Goal: Task Accomplishment & Management: Manage account settings

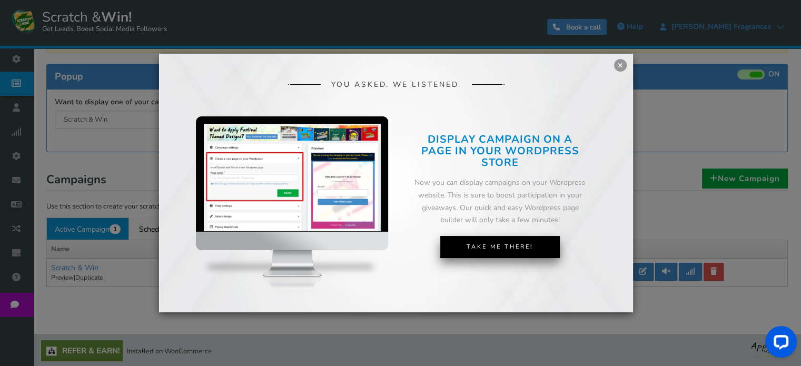
click at [499, 248] on link "Take Me There!" at bounding box center [500, 247] width 120 height 22
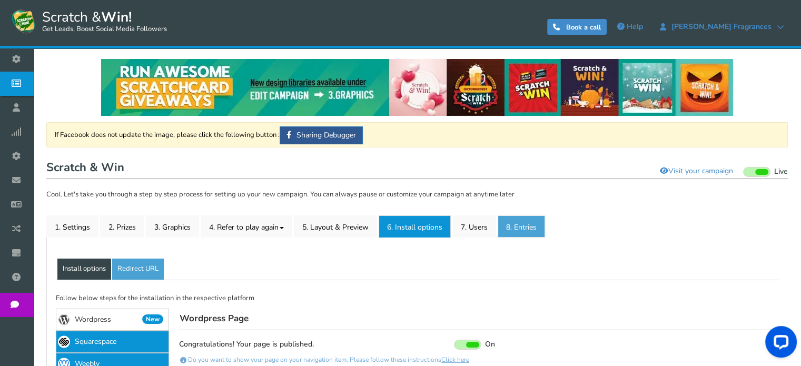
click at [518, 223] on link "8. Entries" at bounding box center [521, 226] width 47 height 22
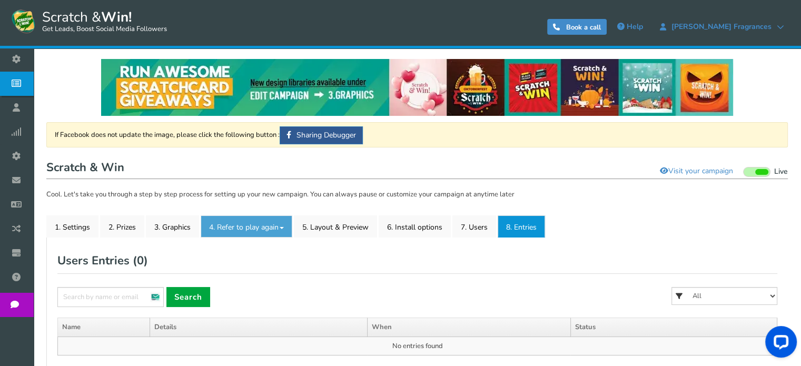
click at [257, 228] on link "4. Refer to play again" at bounding box center [247, 226] width 92 height 22
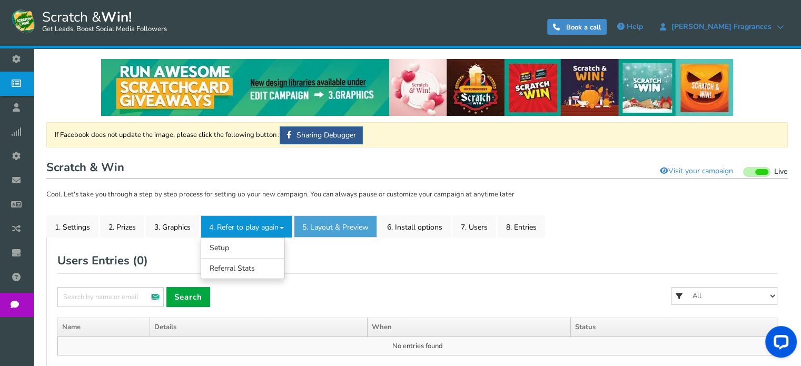
click at [339, 228] on link "5. Layout & Preview" at bounding box center [335, 226] width 83 height 22
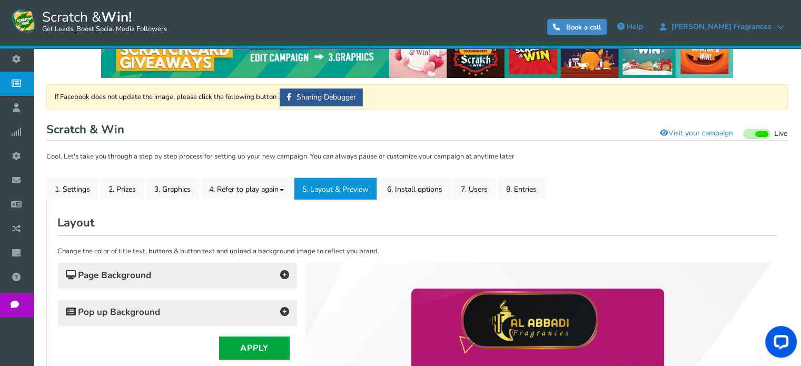
scroll to position [38, 0]
click at [89, 189] on link "1. Settings" at bounding box center [72, 188] width 52 height 22
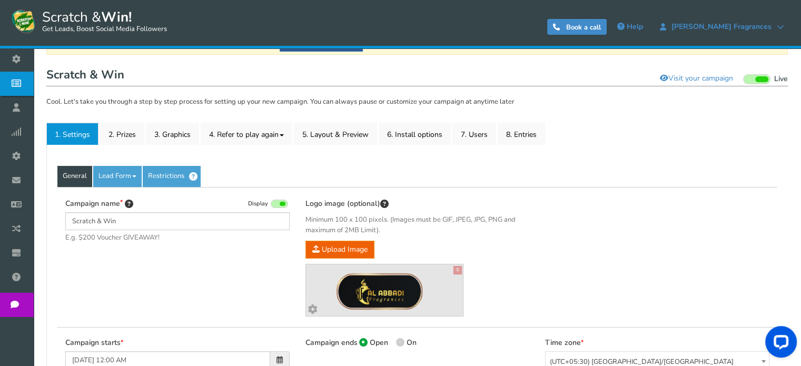
scroll to position [88, 0]
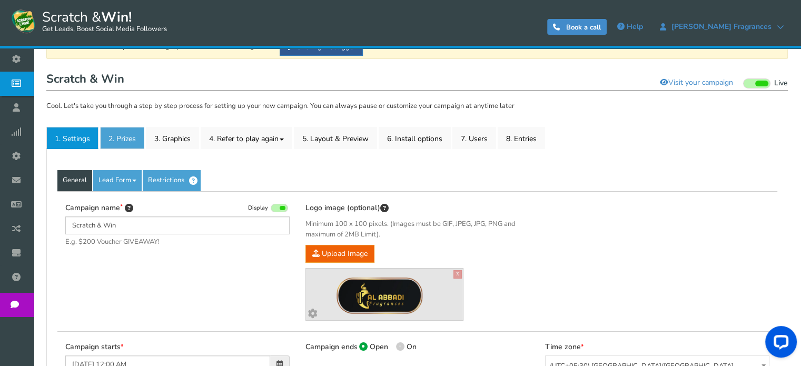
click at [129, 140] on link "2. Prizes" at bounding box center [122, 138] width 44 height 22
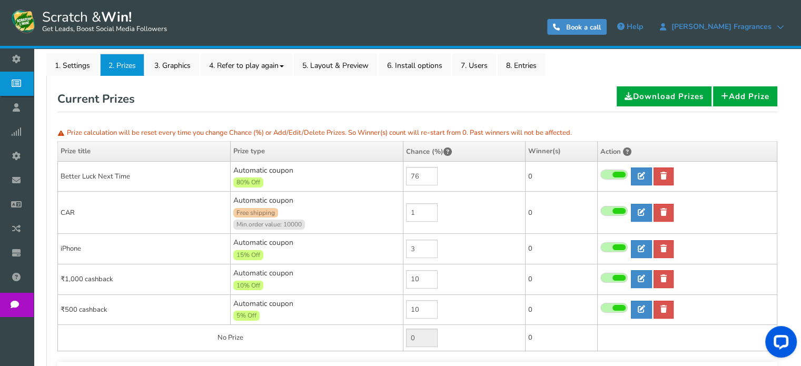
scroll to position [162, 0]
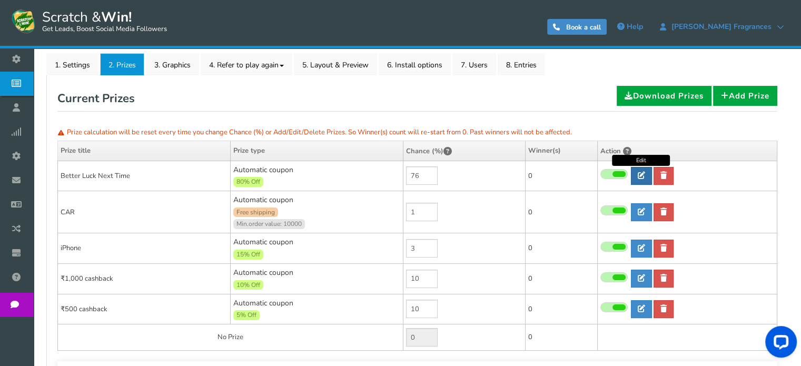
click at [642, 176] on icon at bounding box center [641, 175] width 7 height 7
type input "Better Luck Next Time"
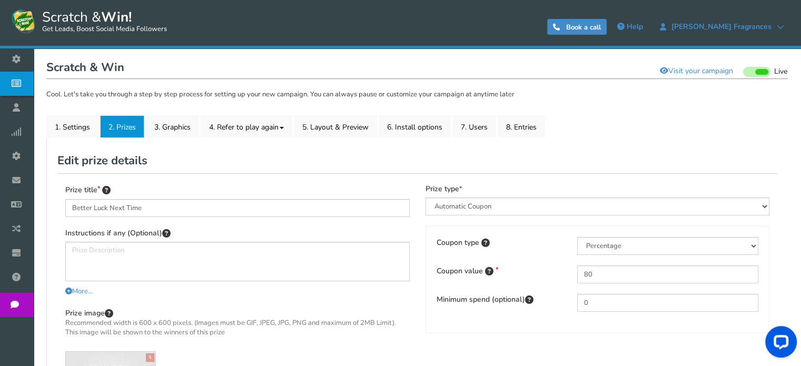
scroll to position [99, 0]
click at [605, 275] on input "80" at bounding box center [667, 275] width 181 height 18
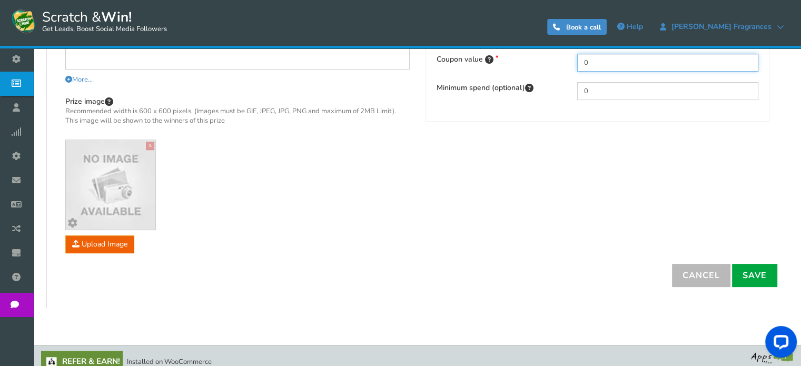
scroll to position [313, 0]
type input "0"
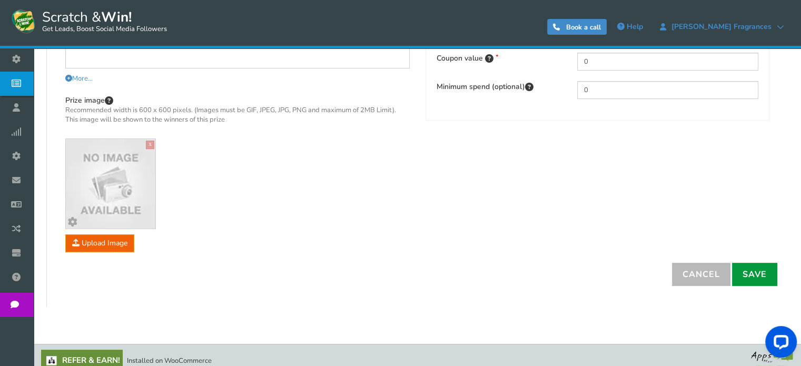
click at [765, 264] on link "Save" at bounding box center [754, 274] width 45 height 23
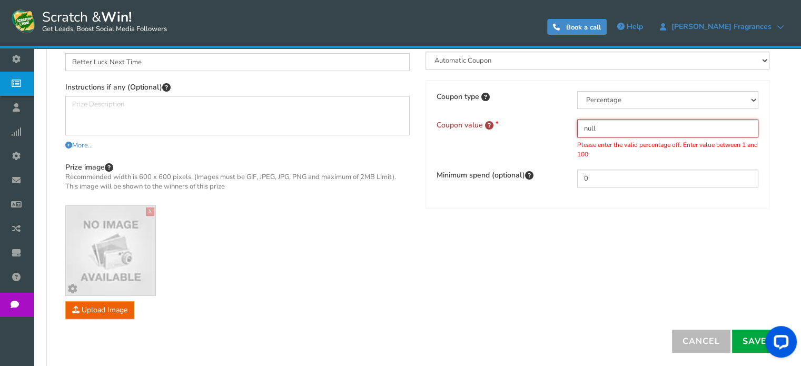
scroll to position [256, 0]
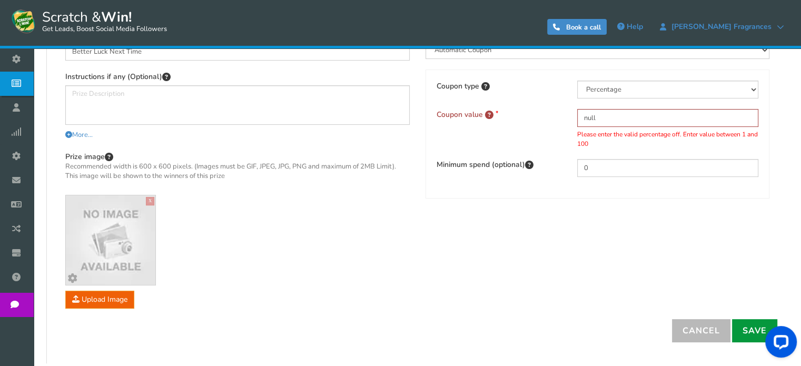
click at [752, 330] on link "Save" at bounding box center [754, 330] width 45 height 23
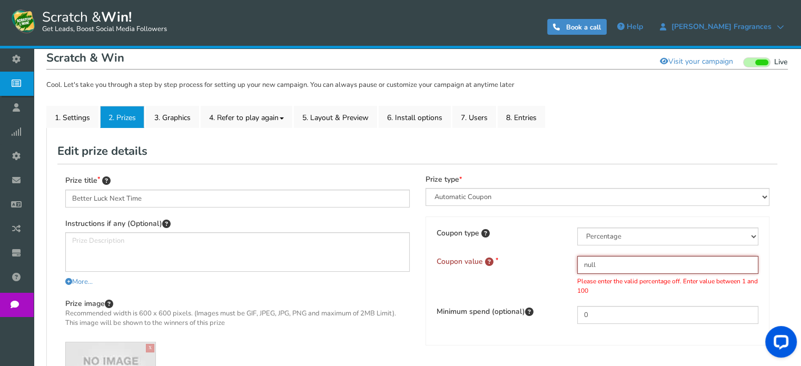
scroll to position [105, 0]
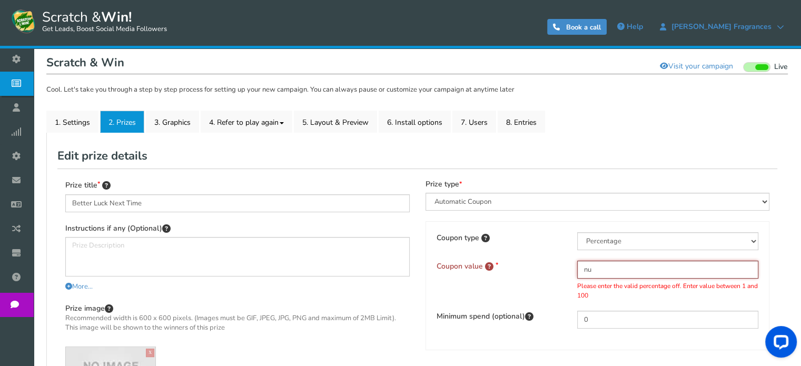
type input "n"
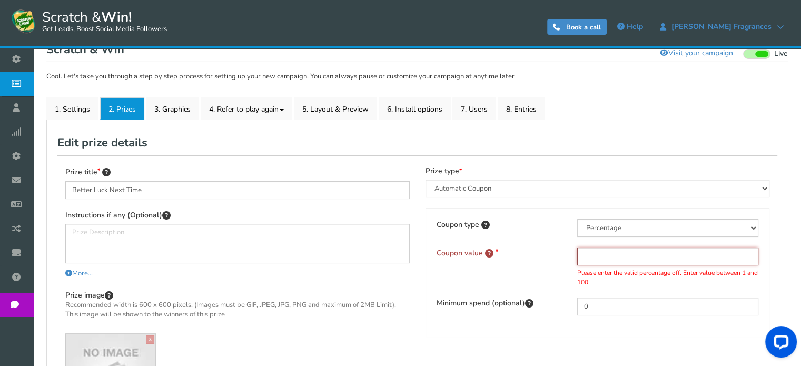
scroll to position [118, 0]
click at [589, 254] on input "text" at bounding box center [667, 257] width 181 height 18
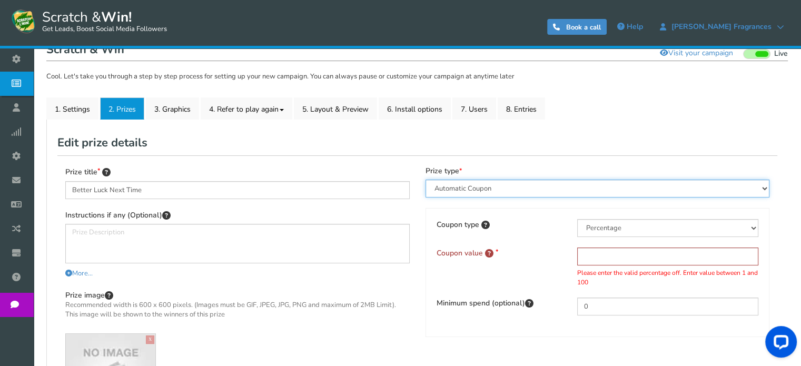
click at [582, 191] on select "Perks and Experiences Automatic Coupon Common Coupon Unique Coupon" at bounding box center [598, 189] width 344 height 18
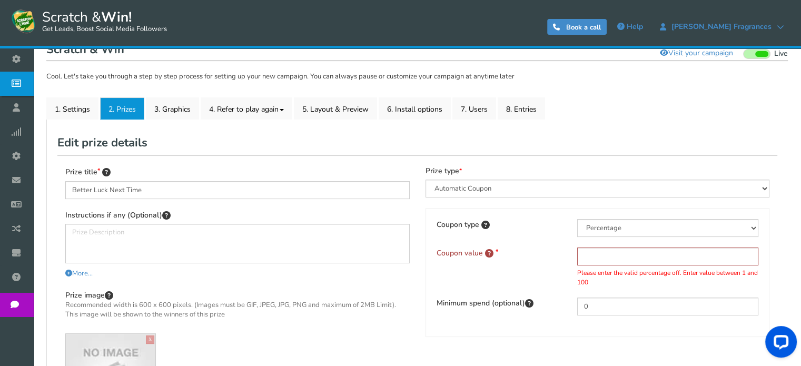
click at [516, 265] on div "Coupon value Please enter the valid percentage off. Enter value between 1 and 1…" at bounding box center [598, 267] width 338 height 39
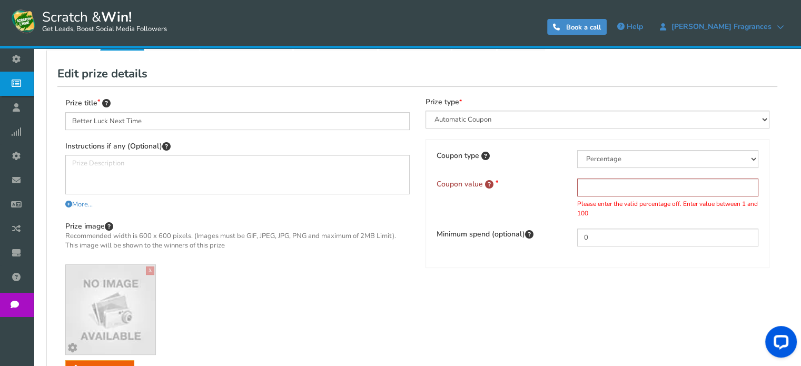
scroll to position [183, 0]
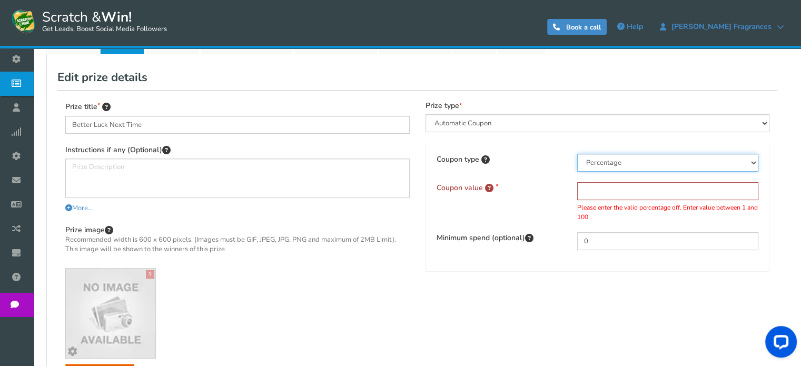
click at [629, 167] on select "Percentage Fixed amount Free shipping" at bounding box center [667, 163] width 181 height 18
select select "2"
click at [577, 154] on select "Percentage Fixed amount Free shipping" at bounding box center [667, 163] width 181 height 18
click at [611, 192] on input "text" at bounding box center [667, 191] width 181 height 18
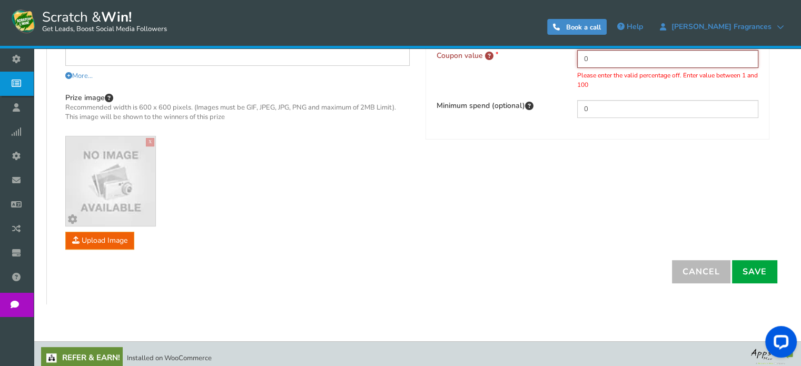
scroll to position [316, 0]
type input "0"
click at [754, 265] on link "Save" at bounding box center [754, 271] width 45 height 23
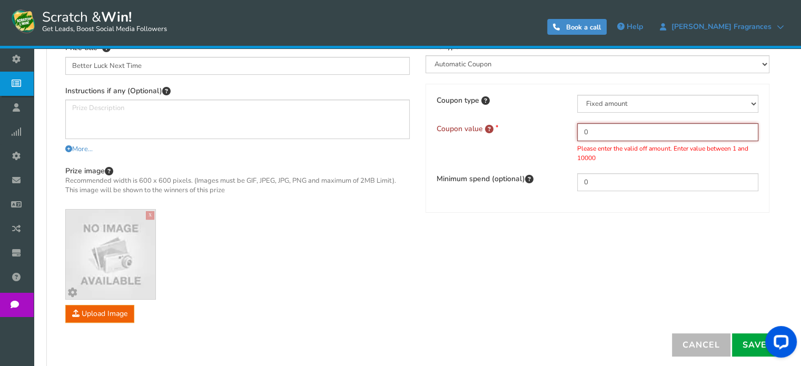
scroll to position [236, 0]
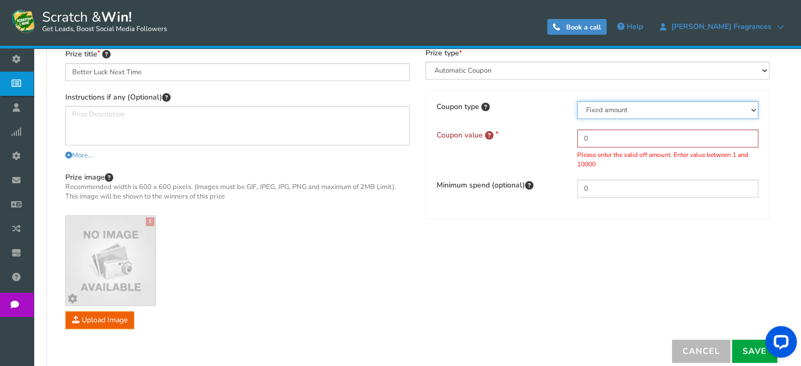
click at [659, 107] on select "Percentage Fixed amount Free shipping" at bounding box center [667, 110] width 181 height 18
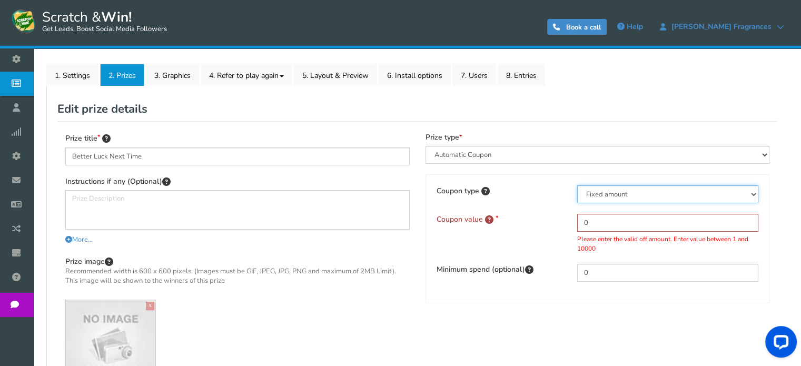
scroll to position [152, 0]
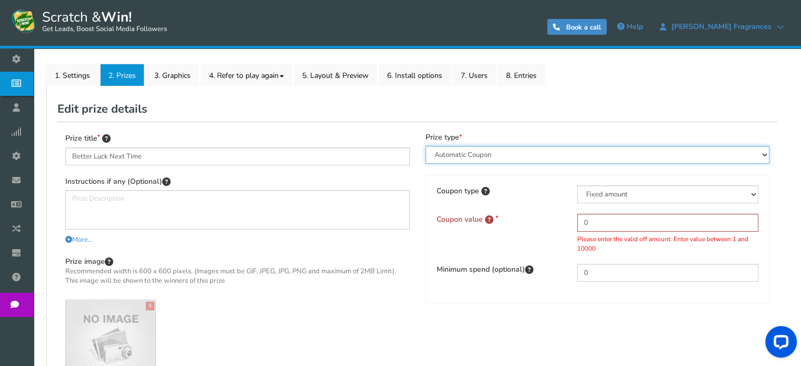
click at [581, 159] on select "Perks and Experiences Automatic Coupon Common Coupon Unique Coupon" at bounding box center [598, 155] width 344 height 18
click at [426, 146] on select "Perks and Experiences Automatic Coupon Common Coupon Unique Coupon" at bounding box center [598, 155] width 344 height 18
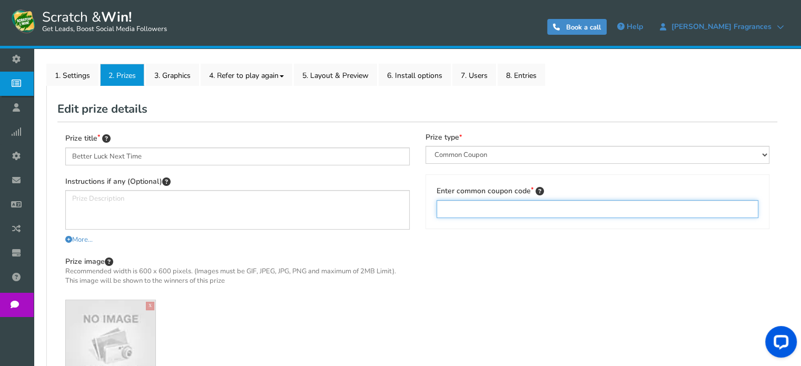
click at [557, 209] on input "text" at bounding box center [598, 209] width 322 height 18
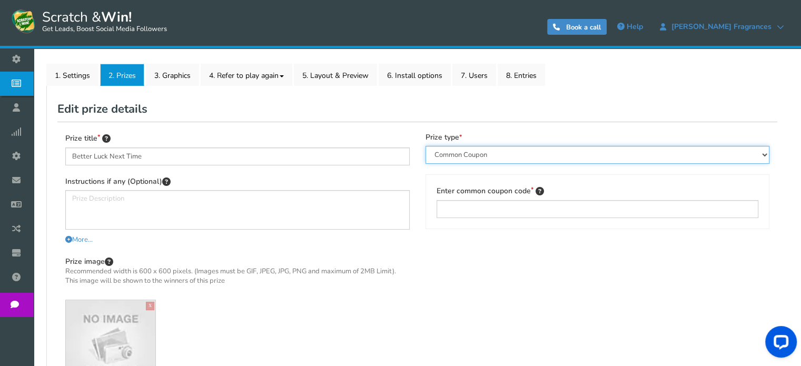
click at [569, 155] on select "Perks and Experiences Automatic Coupon Common Coupon Unique Coupon" at bounding box center [598, 155] width 344 height 18
select select "Reward"
click at [426, 146] on select "Perks and Experiences Automatic Coupon Common Coupon Unique Coupon" at bounding box center [598, 155] width 344 height 18
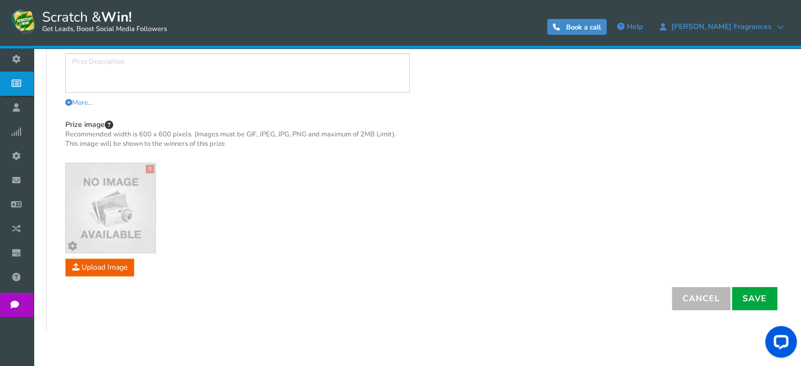
scroll to position [290, 0]
click at [770, 288] on link "Save" at bounding box center [754, 297] width 45 height 23
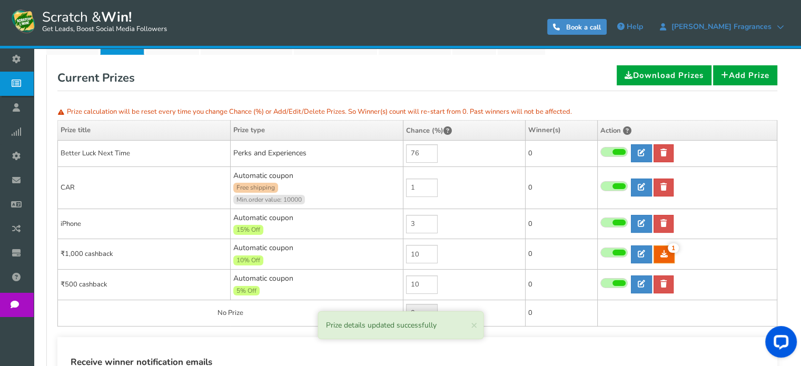
scroll to position [182, 0]
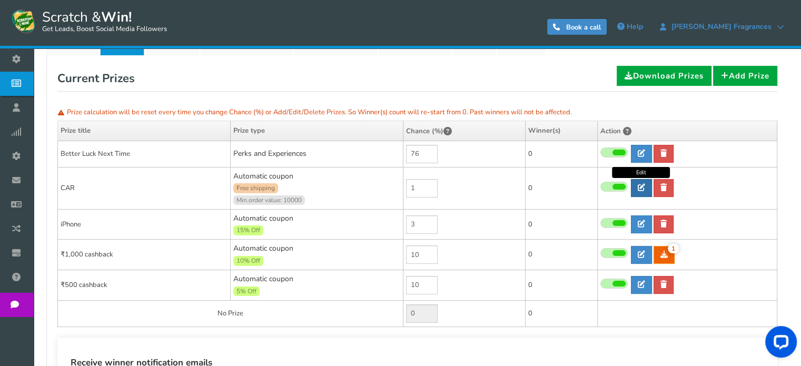
click at [649, 190] on link at bounding box center [641, 188] width 21 height 18
type input "CAR"
type textarea "Car Prize – Claim Instructions Prize Description The winner of the Car Prize in…"
select select "3"
type input "10000"
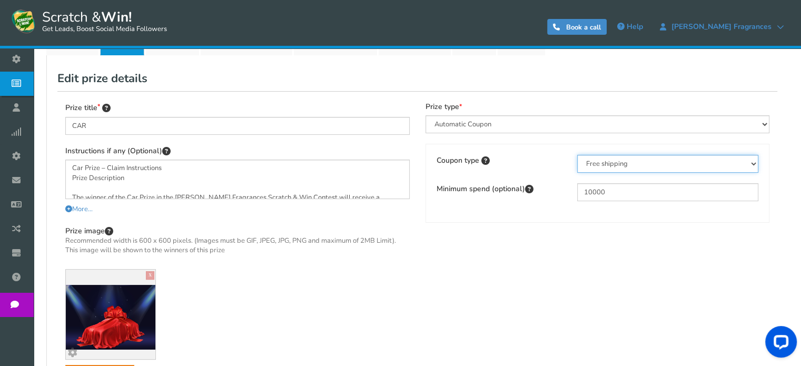
click at [644, 164] on select "Percentage Fixed amount Free shipping" at bounding box center [667, 164] width 181 height 18
click at [655, 161] on select "Percentage Fixed amount Free shipping" at bounding box center [667, 164] width 181 height 18
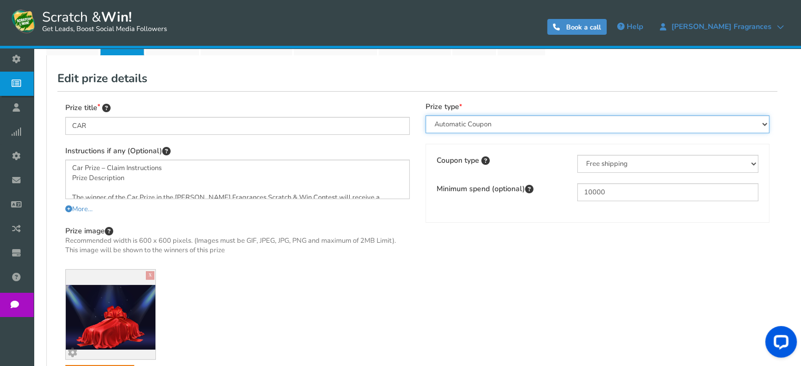
click at [668, 116] on select "Perks and Experiences Automatic Coupon Common Coupon Unique Coupon" at bounding box center [598, 124] width 344 height 18
select select "Reward"
click at [426, 115] on select "Perks and Experiences Automatic Coupon Common Coupon Unique Coupon" at bounding box center [598, 124] width 344 height 18
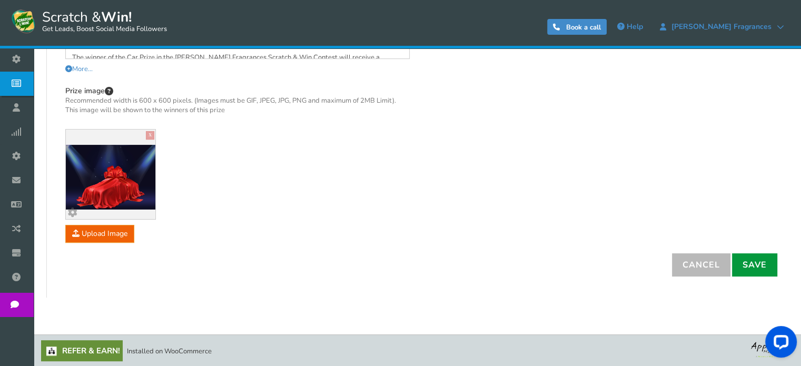
click at [756, 271] on link "Save" at bounding box center [754, 264] width 45 height 23
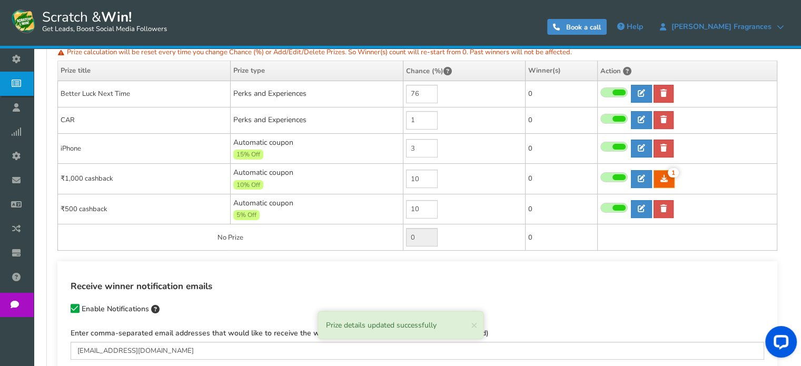
scroll to position [220, 0]
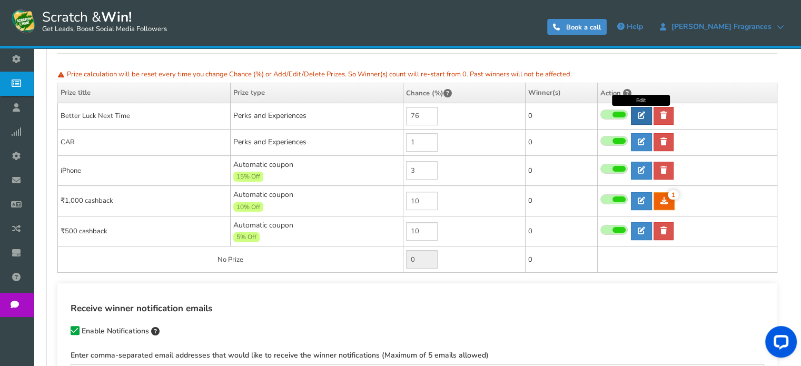
click at [647, 113] on link at bounding box center [641, 116] width 21 height 18
type input "Better Luck Next Time"
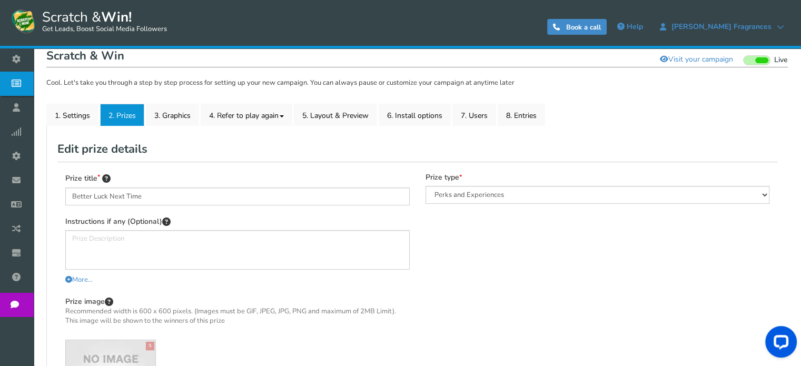
scroll to position [107, 0]
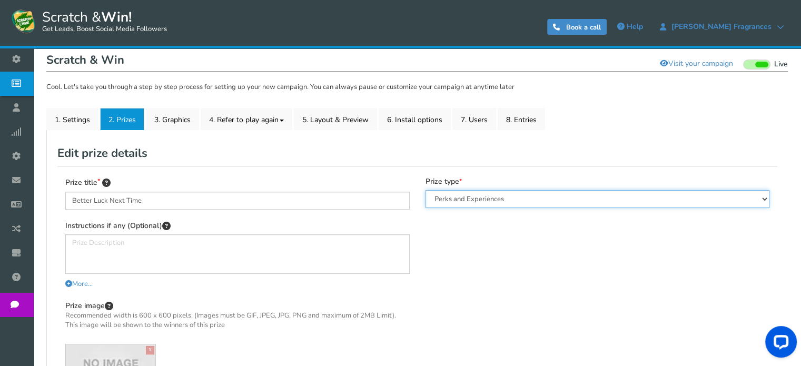
click at [523, 195] on select "Perks and Experiences Automatic Coupon Common Coupon Unique Coupon" at bounding box center [598, 199] width 344 height 18
click at [426, 190] on select "Perks and Experiences Automatic Coupon Common Coupon Unique Coupon" at bounding box center [598, 199] width 344 height 18
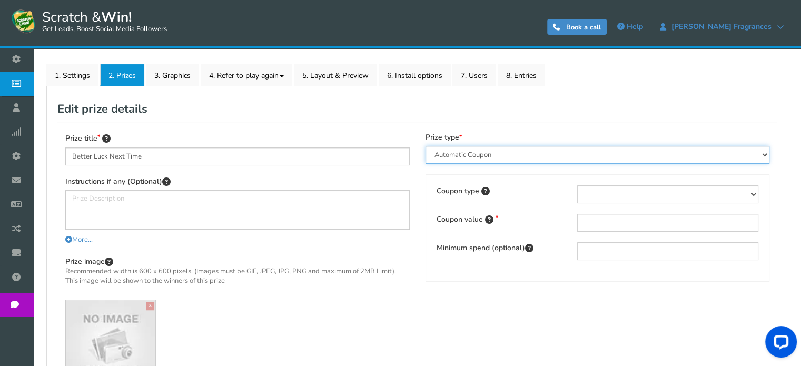
scroll to position [156, 0]
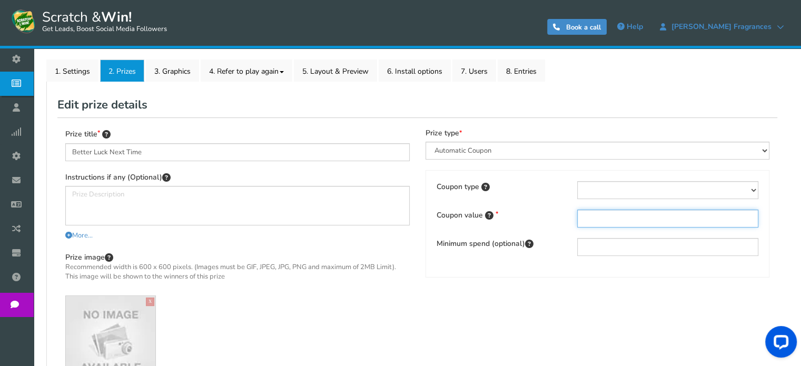
click at [601, 210] on input "text" at bounding box center [667, 219] width 181 height 18
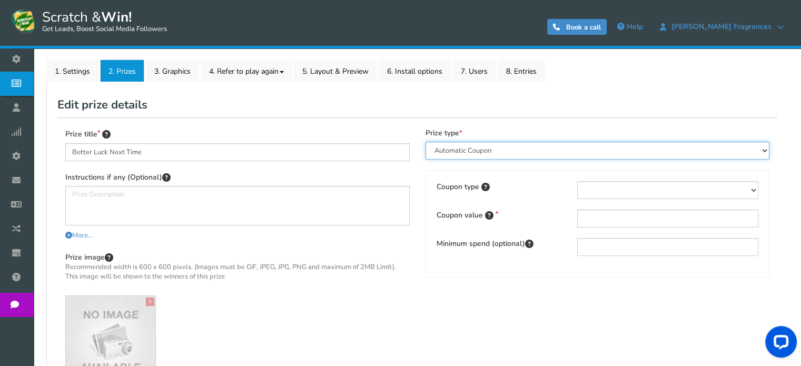
click at [544, 151] on select "Perks and Experiences Automatic Coupon Common Coupon Unique Coupon" at bounding box center [598, 151] width 344 height 18
select select "Reward"
click at [426, 142] on select "Perks and Experiences Automatic Coupon Common Coupon Unique Coupon" at bounding box center [598, 151] width 344 height 18
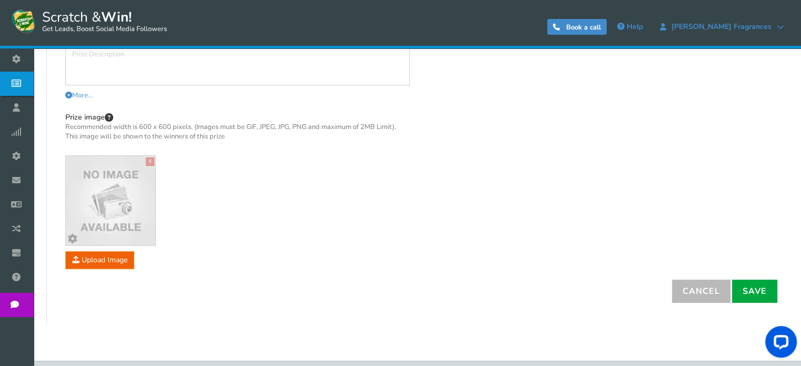
scroll to position [307, 0]
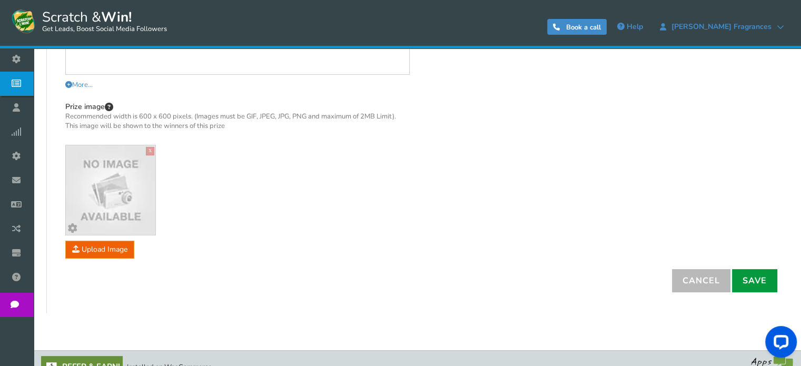
click at [759, 284] on link "Save" at bounding box center [754, 280] width 45 height 23
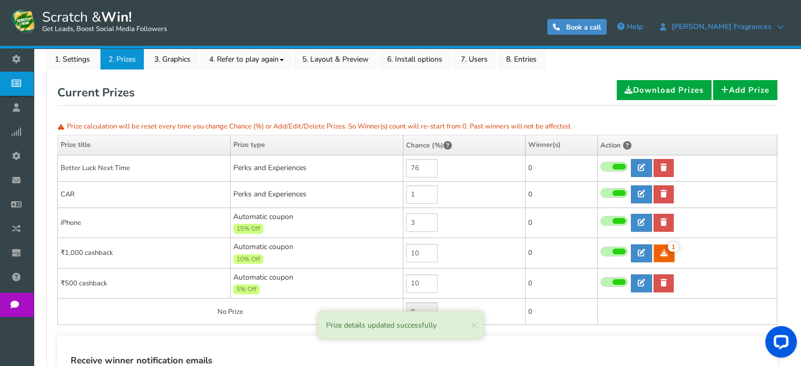
scroll to position [167, 0]
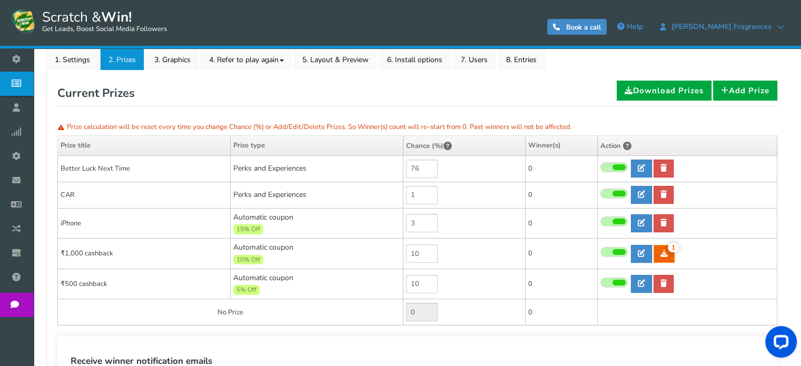
click at [618, 165] on span at bounding box center [618, 167] width 13 height 6
click at [600, 165] on input "checkbox" at bounding box center [600, 167] width 0 height 7
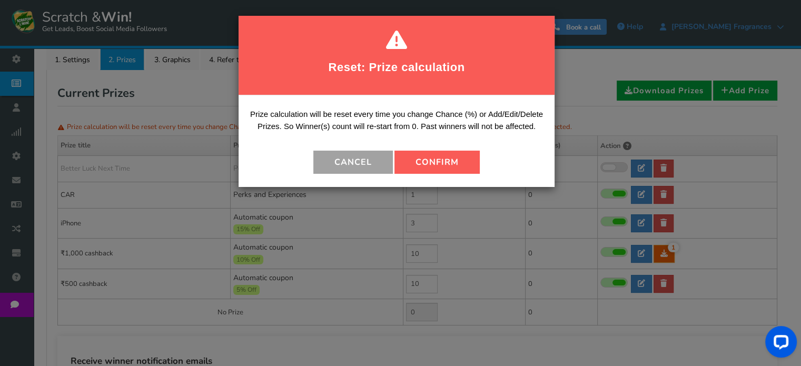
click at [367, 157] on button "Cancel" at bounding box center [353, 162] width 80 height 23
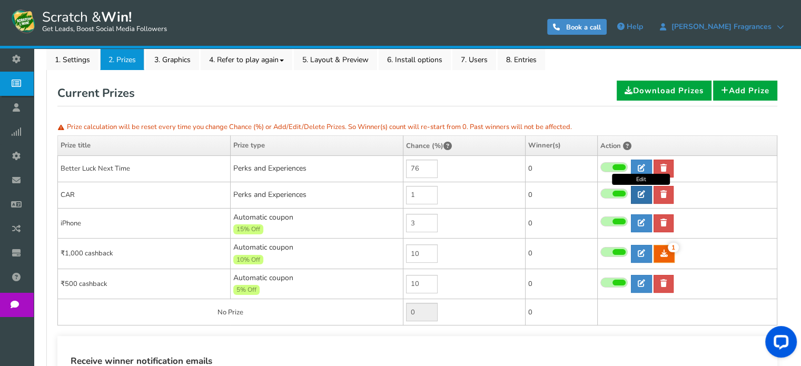
click at [646, 196] on link at bounding box center [641, 195] width 21 height 18
type input "CAR"
type textarea "Car Prize – Claim Instructions Prize Description The winner of the Car Prize in…"
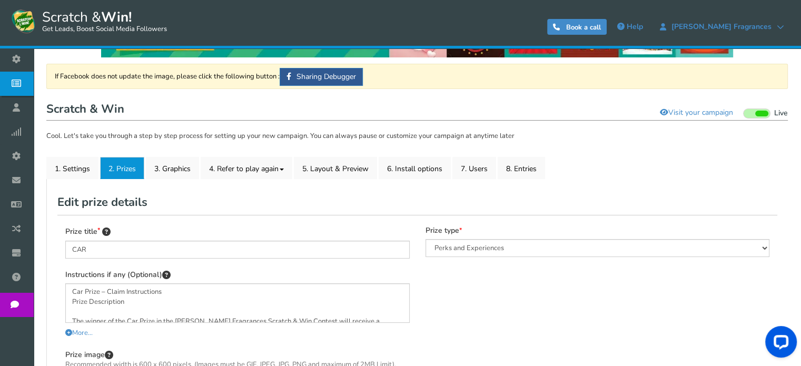
scroll to position [101, 0]
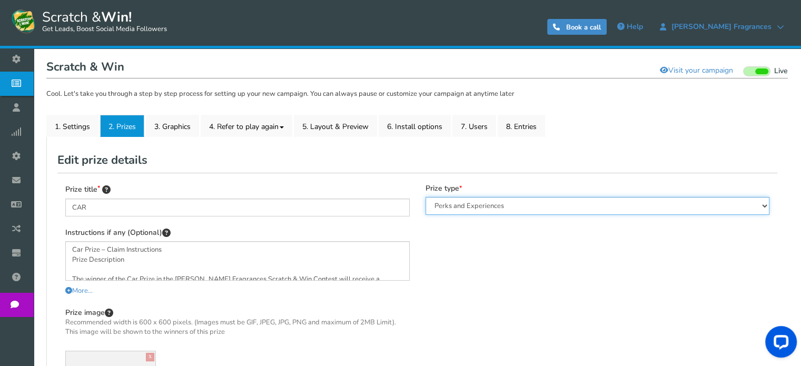
click at [524, 207] on select "Perks and Experiences Automatic Coupon Common Coupon Unique Coupon" at bounding box center [598, 206] width 344 height 18
select select "Runique"
click at [426, 197] on select "Perks and Experiences Automatic Coupon Common Coupon Unique Coupon" at bounding box center [598, 206] width 344 height 18
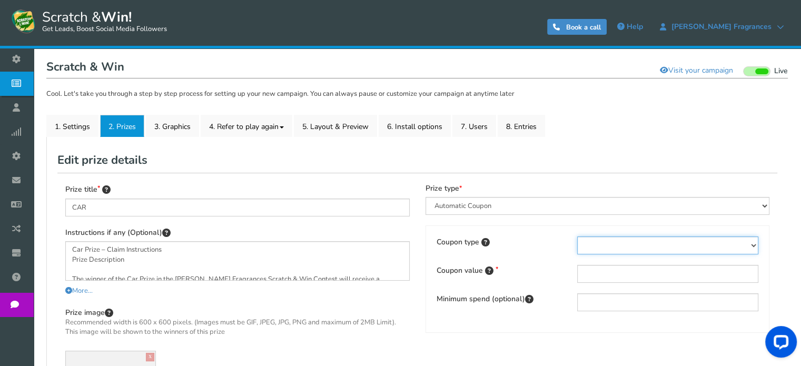
click at [630, 240] on select "Percentage Fixed amount Free shipping" at bounding box center [667, 245] width 181 height 18
select select "1"
click at [577, 236] on select "Percentage Fixed amount Free shipping" at bounding box center [667, 245] width 181 height 18
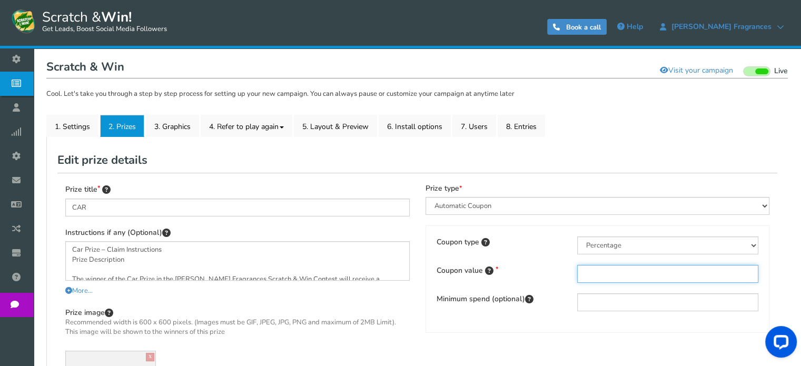
click at [616, 273] on input "text" at bounding box center [667, 274] width 181 height 18
type input "8"
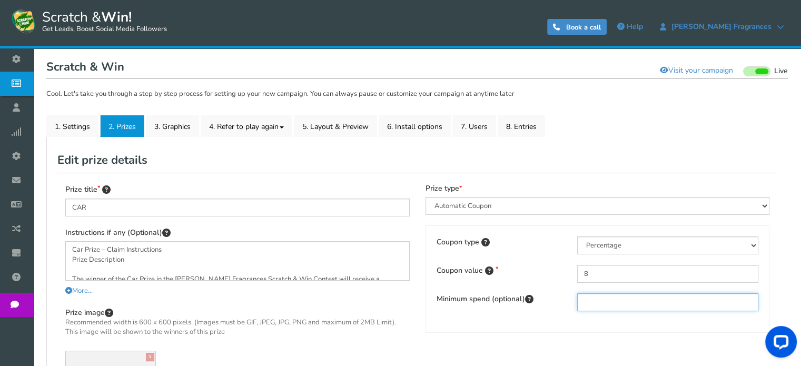
click at [613, 307] on input "text" at bounding box center [667, 302] width 181 height 18
type input "0"
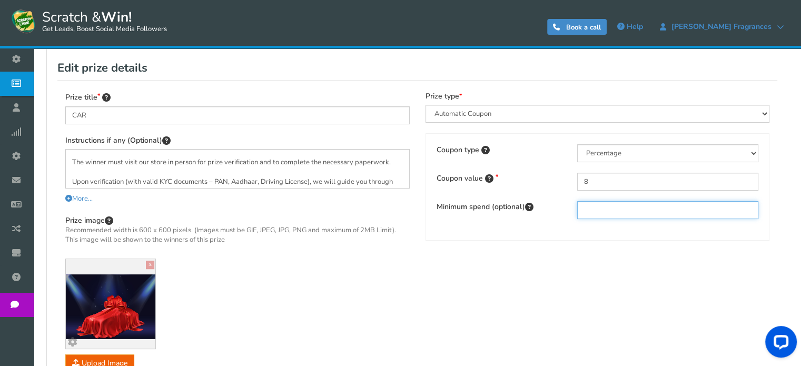
scroll to position [194, 0]
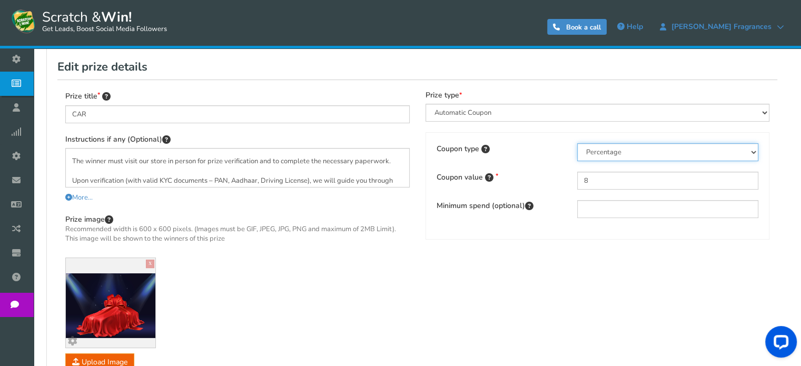
click at [647, 150] on select "Percentage Fixed amount Free shipping" at bounding box center [667, 152] width 181 height 18
click at [590, 270] on div "Prize title CAR Instructions if any (Optional) More... Less... You can also wri…" at bounding box center [417, 231] width 720 height 302
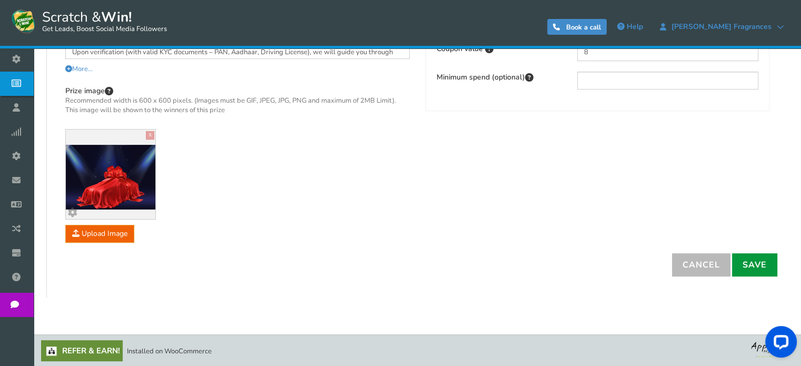
click at [755, 262] on link "Save" at bounding box center [754, 264] width 45 height 23
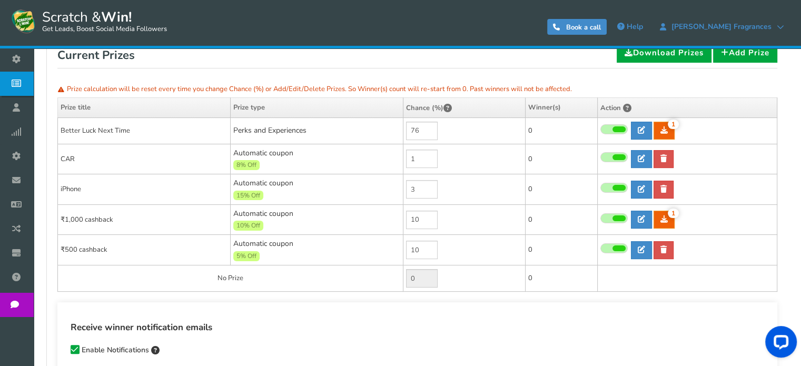
scroll to position [204, 0]
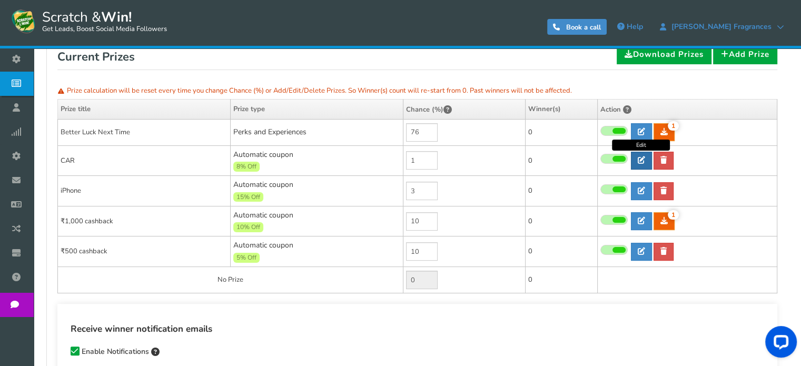
click at [649, 154] on link at bounding box center [641, 161] width 21 height 18
type input "CAR"
type textarea "Car Prize – Claim Instructions Prize Description The winner of the Car Prize in…"
type input "8"
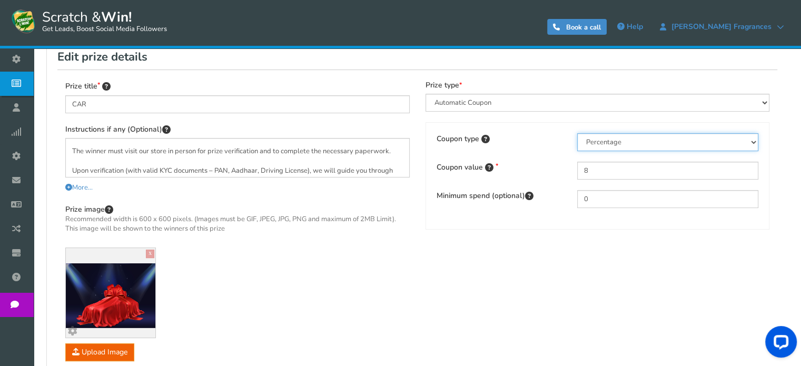
click at [652, 144] on select "Percentage Fixed amount Free shipping" at bounding box center [667, 142] width 181 height 18
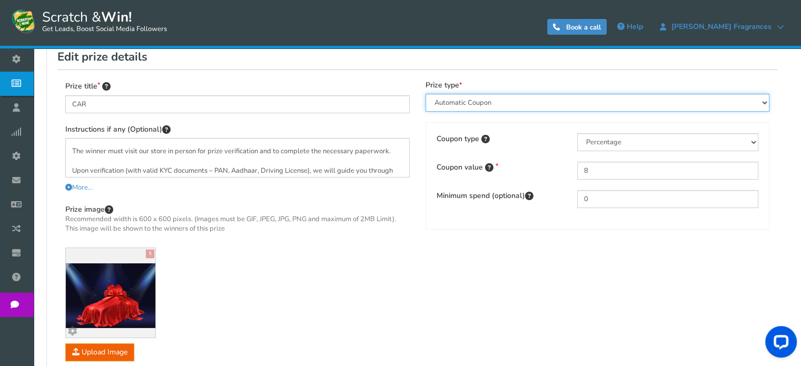
click at [570, 107] on select "Perks and Experiences Automatic Coupon Common Coupon Unique Coupon" at bounding box center [598, 103] width 344 height 18
select select "Reward"
click at [426, 94] on select "Perks and Experiences Automatic Coupon Common Coupon Unique Coupon" at bounding box center [598, 103] width 344 height 18
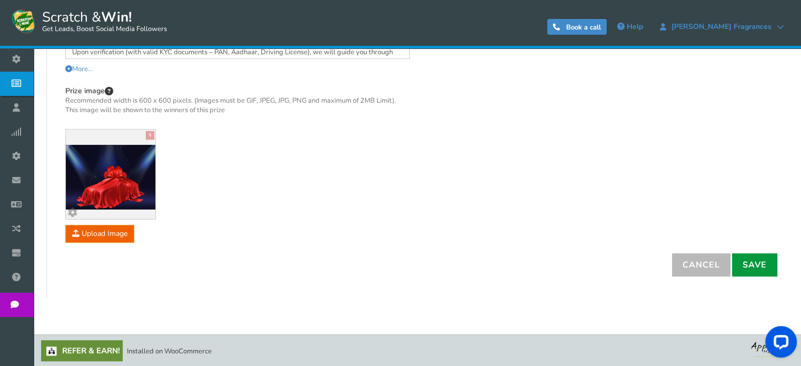
click at [752, 263] on link "Save" at bounding box center [754, 264] width 45 height 23
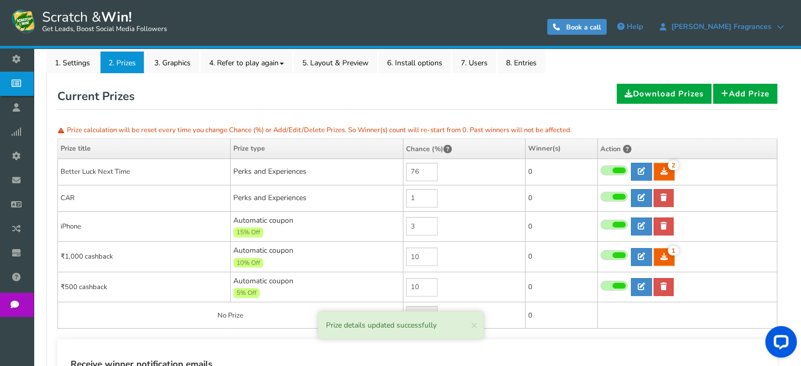
scroll to position [164, 0]
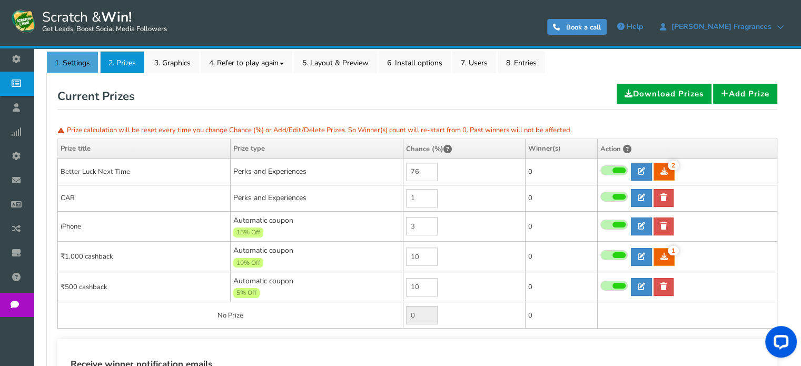
click at [77, 65] on link "1. Settings" at bounding box center [72, 62] width 52 height 22
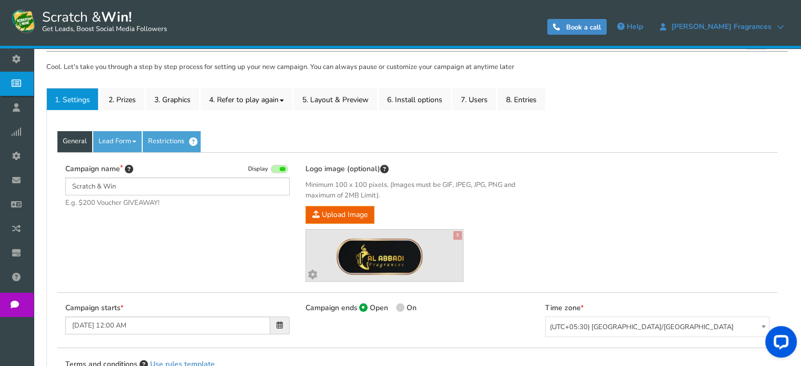
scroll to position [129, 0]
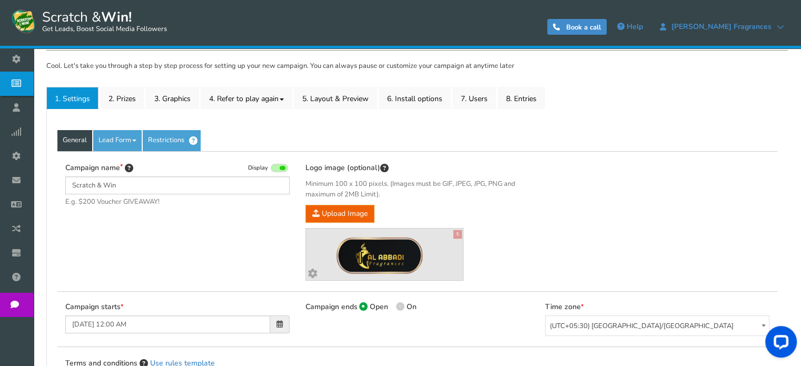
click at [125, 141] on link "Lead Form" at bounding box center [117, 140] width 48 height 21
click at [77, 143] on link "General" at bounding box center [74, 140] width 35 height 21
click at [175, 144] on link "Restrictions" at bounding box center [172, 140] width 58 height 21
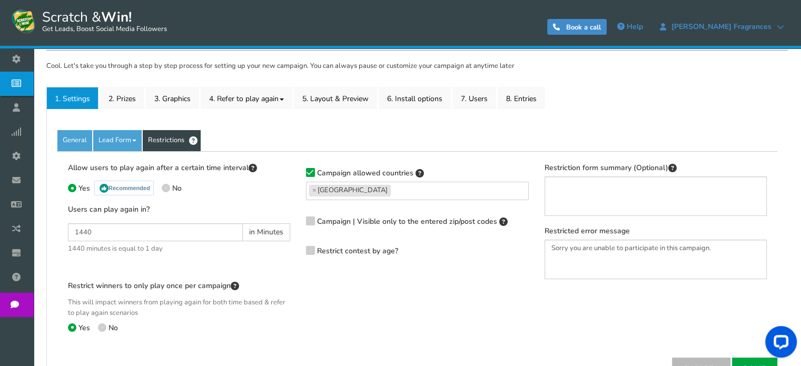
click at [84, 141] on link "General" at bounding box center [74, 140] width 35 height 21
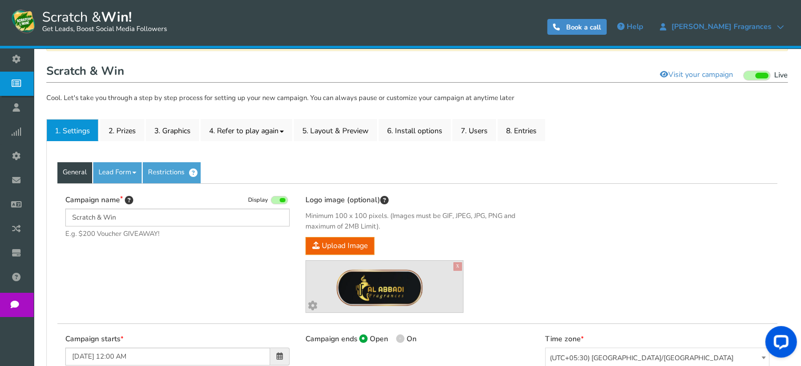
scroll to position [93, 0]
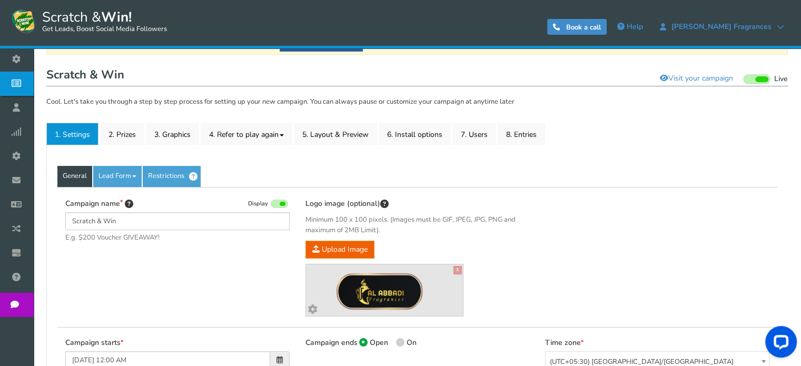
click at [38, 164] on link "Widget" at bounding box center [19, 156] width 38 height 24
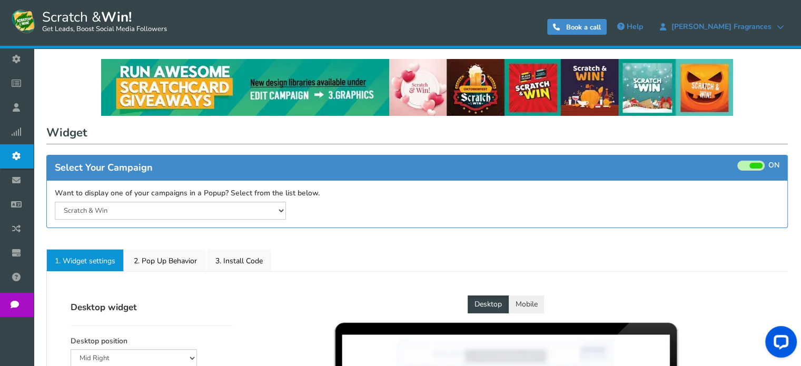
select select "mid-bottom-bar"
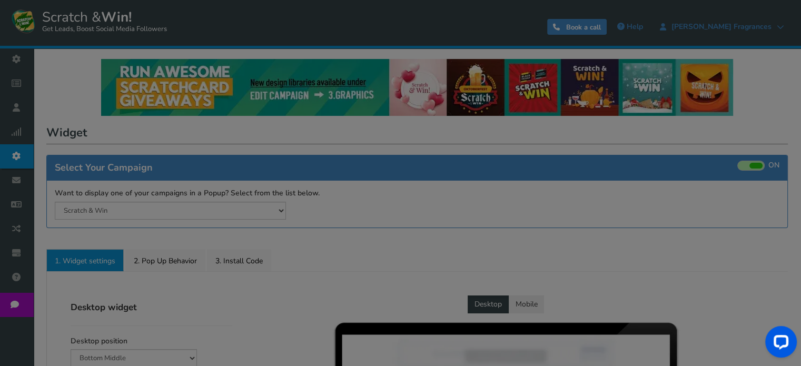
radio input "true"
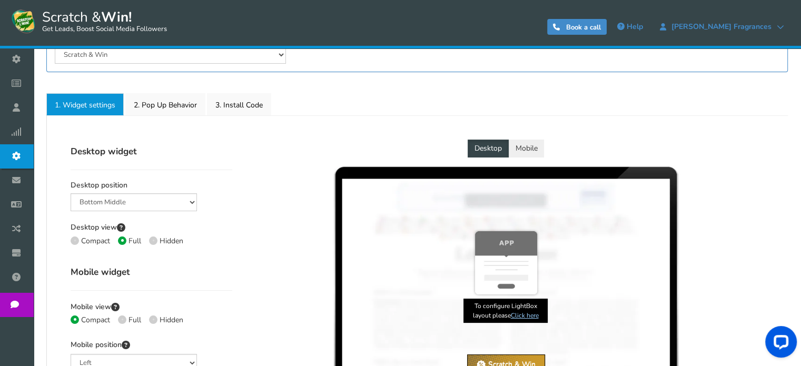
scroll to position [175, 0]
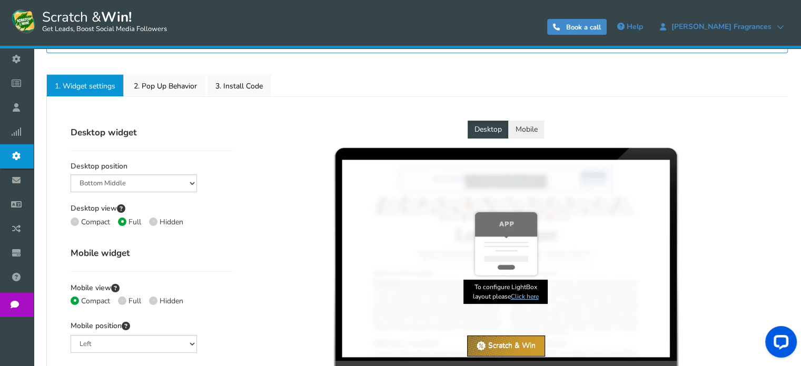
click at [531, 127] on button "Mobile" at bounding box center [526, 130] width 36 height 18
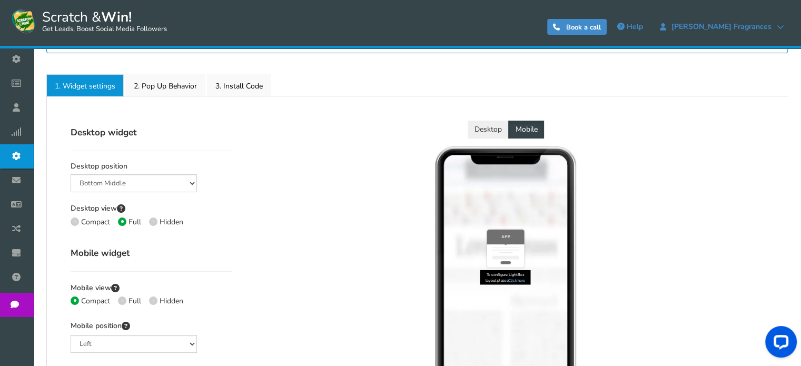
click at [486, 124] on button "Desktop" at bounding box center [488, 130] width 41 height 18
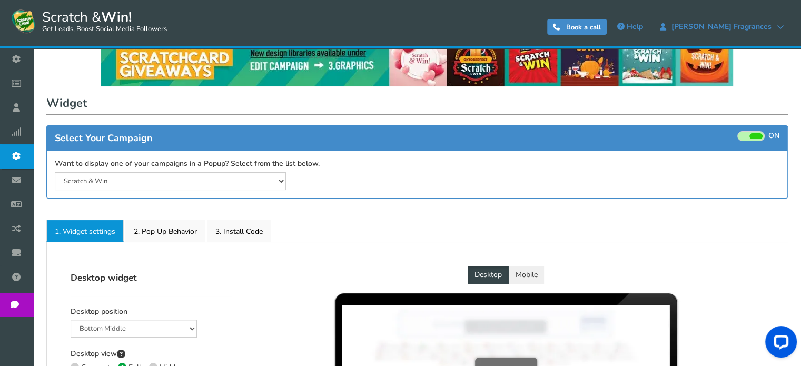
scroll to position [0, 0]
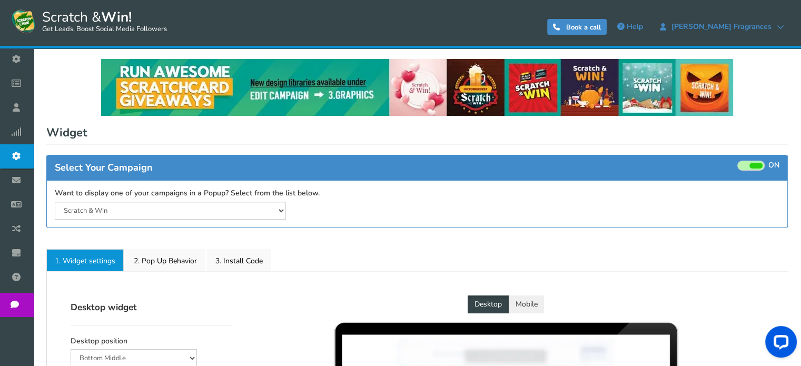
click at [0, 0] on span "Business settings" at bounding box center [0, 0] width 0 height 0
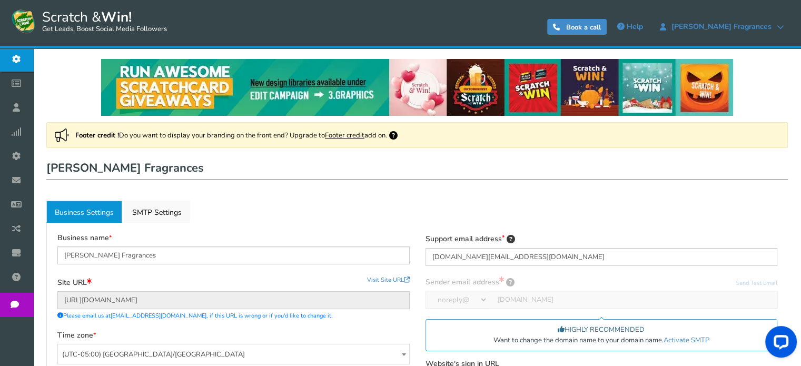
click at [38, 91] on link "Campaigns" at bounding box center [19, 84] width 38 height 24
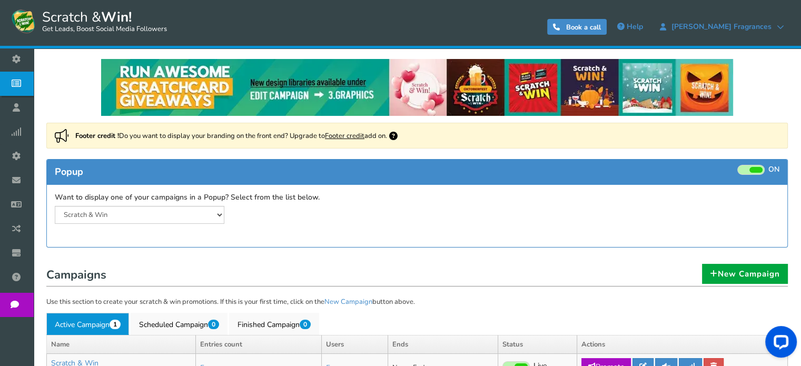
scroll to position [96, 0]
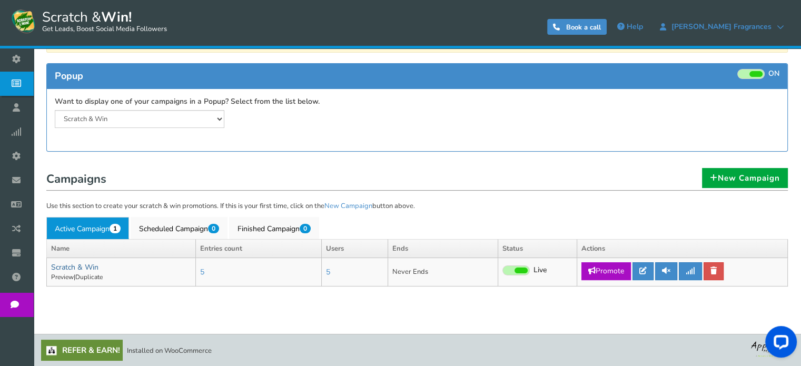
click at [86, 266] on link "Scratch & Win" at bounding box center [74, 267] width 47 height 10
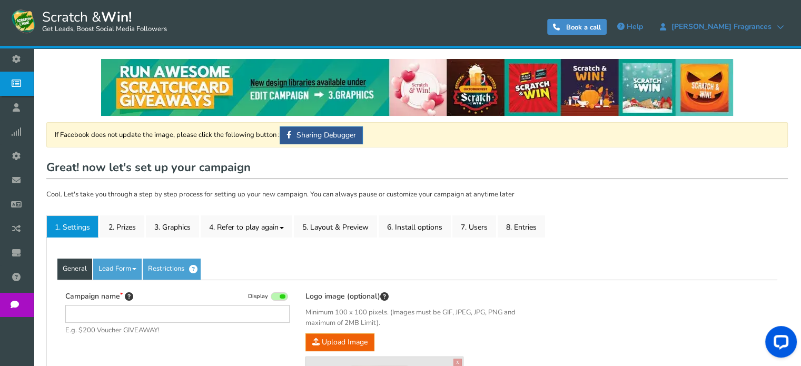
type input "Scratch & Win"
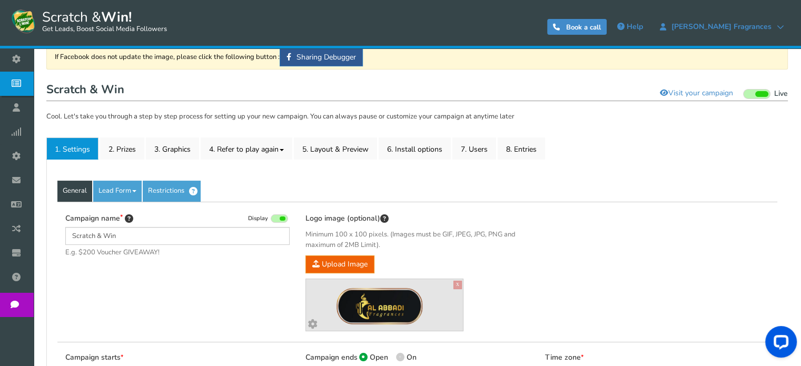
scroll to position [76, 0]
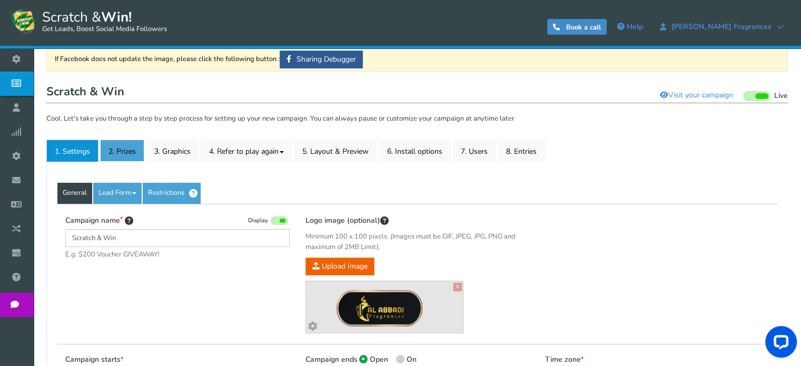
click at [126, 146] on link "2. Prizes" at bounding box center [122, 151] width 44 height 22
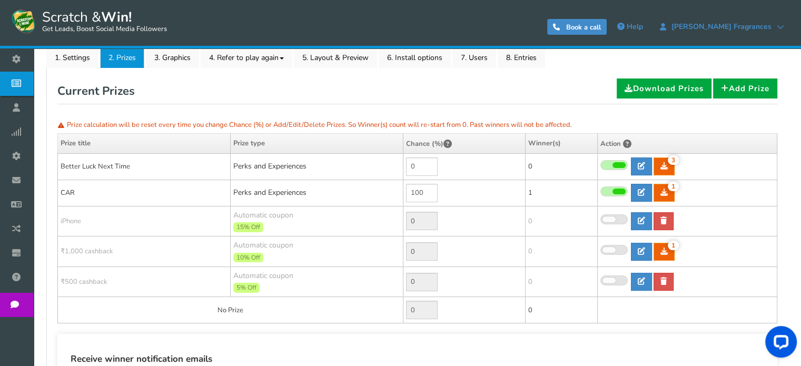
scroll to position [171, 0]
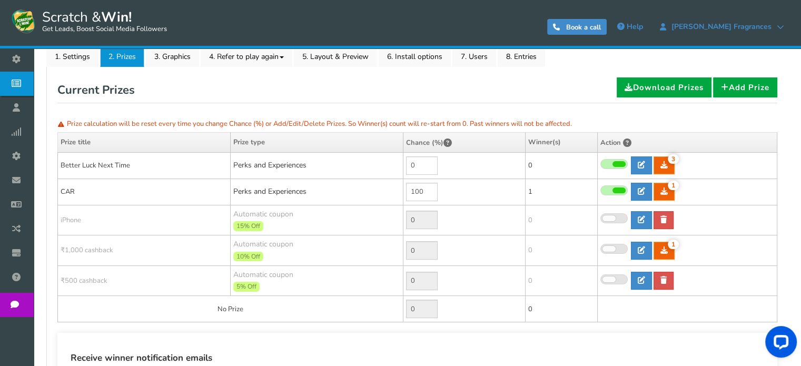
click at [613, 215] on span at bounding box center [608, 218] width 13 height 6
click at [600, 215] on input "checkbox" at bounding box center [600, 218] width 0 height 7
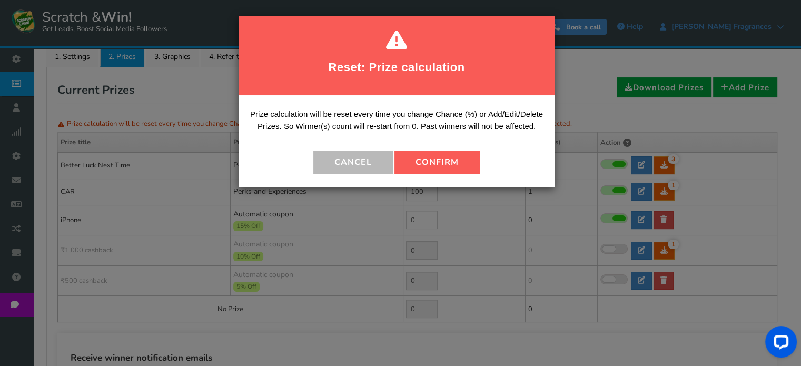
click at [465, 167] on button "Confirm" at bounding box center [436, 162] width 85 height 23
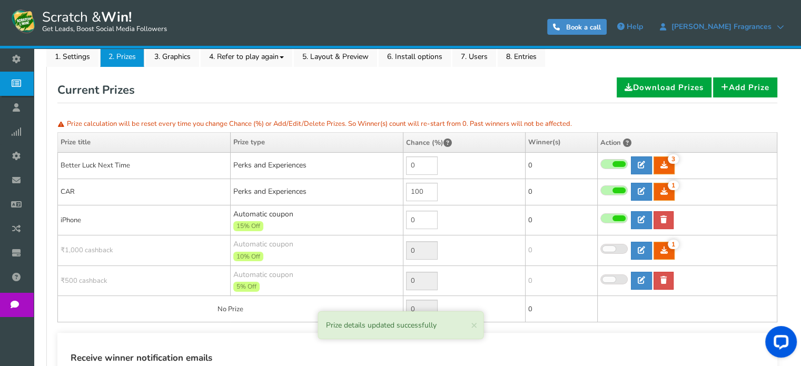
click at [617, 250] on span at bounding box center [613, 249] width 27 height 10
click at [600, 250] on input "checkbox" at bounding box center [600, 249] width 0 height 7
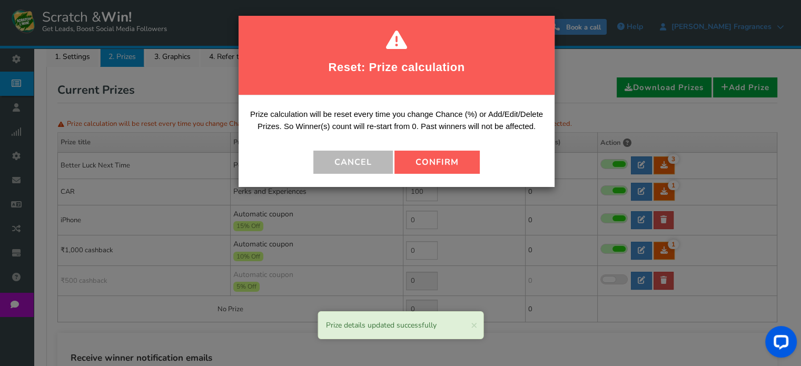
click at [451, 161] on button "Confirm" at bounding box center [436, 162] width 85 height 23
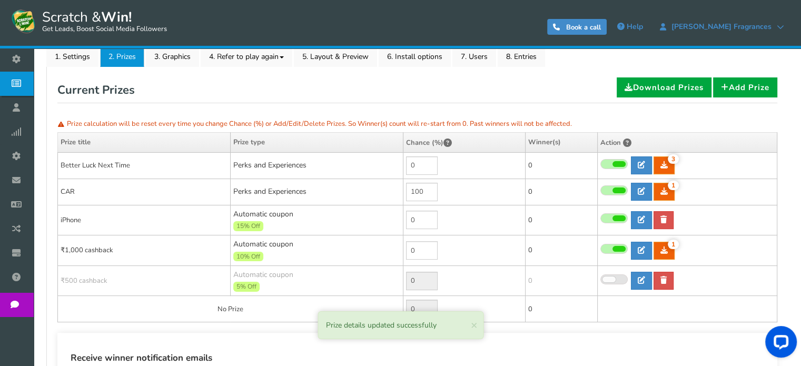
click at [617, 278] on span at bounding box center [613, 279] width 27 height 10
click at [600, 278] on input "checkbox" at bounding box center [600, 279] width 0 height 7
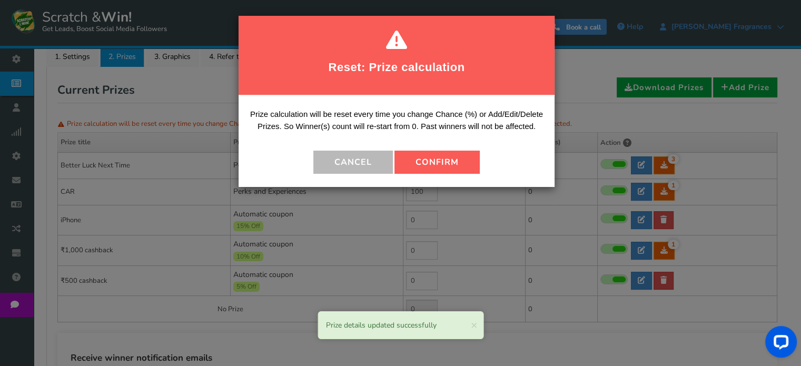
click at [460, 157] on button "Confirm" at bounding box center [436, 162] width 85 height 23
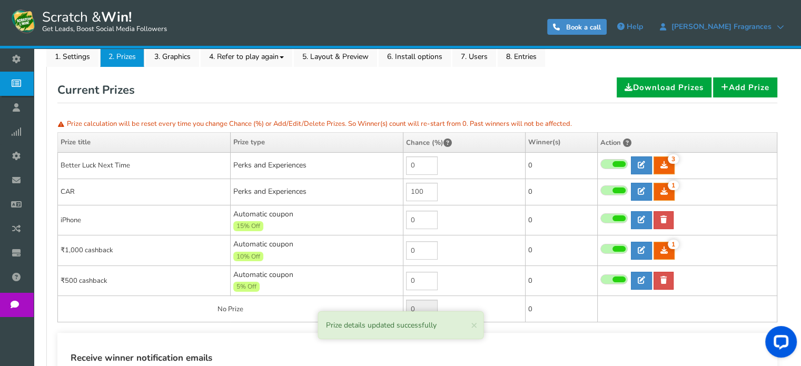
click at [445, 280] on td "0" at bounding box center [464, 280] width 122 height 31
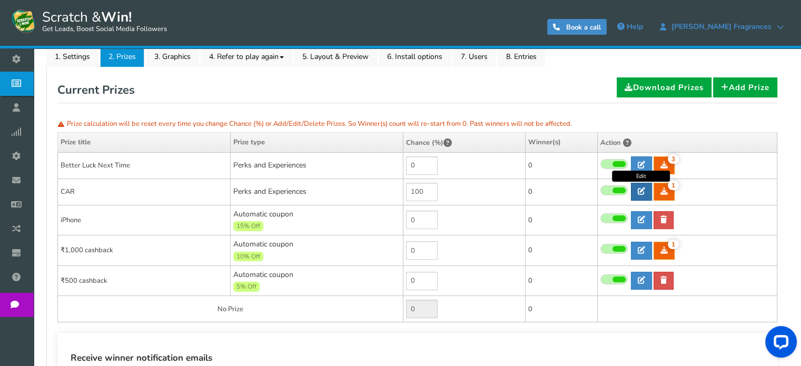
click at [643, 194] on link at bounding box center [641, 192] width 21 height 18
type input "CAR"
type textarea "Car Prize – Claim Instructions Prize Description The winner of the Car Prize in…"
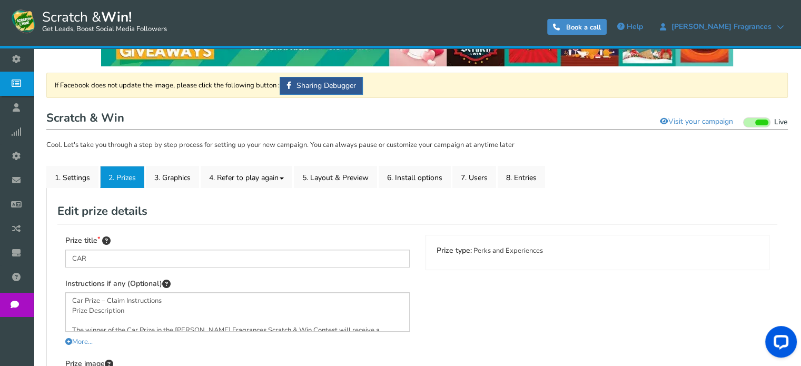
scroll to position [48, 0]
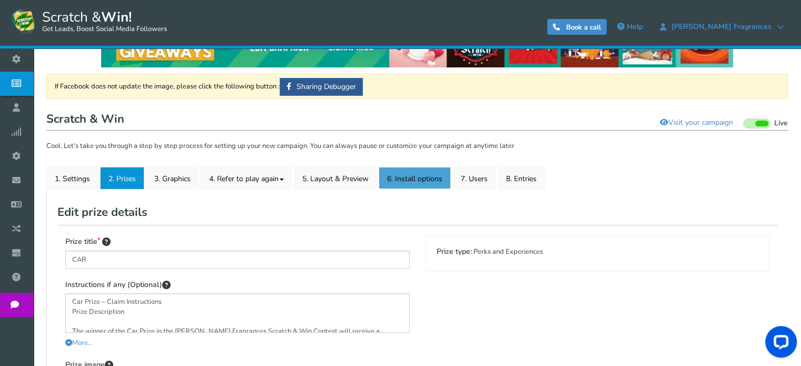
click at [416, 186] on link "6. Install options New" at bounding box center [415, 178] width 72 height 22
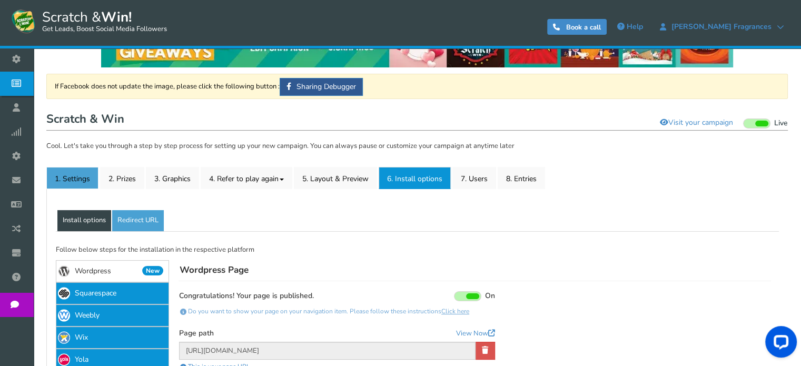
click at [74, 177] on link "1. Settings" at bounding box center [72, 178] width 52 height 22
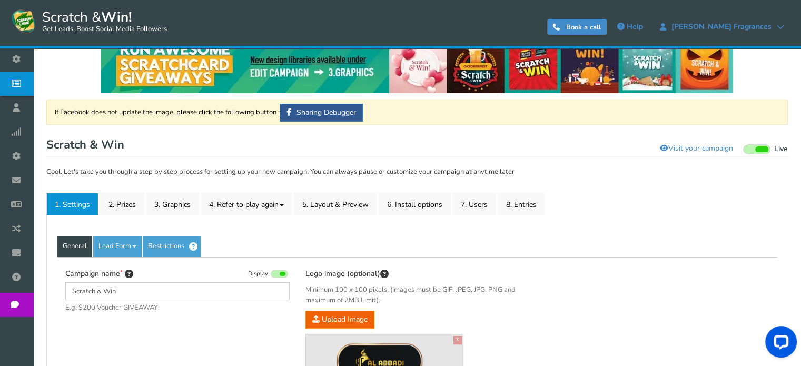
scroll to position [0, 0]
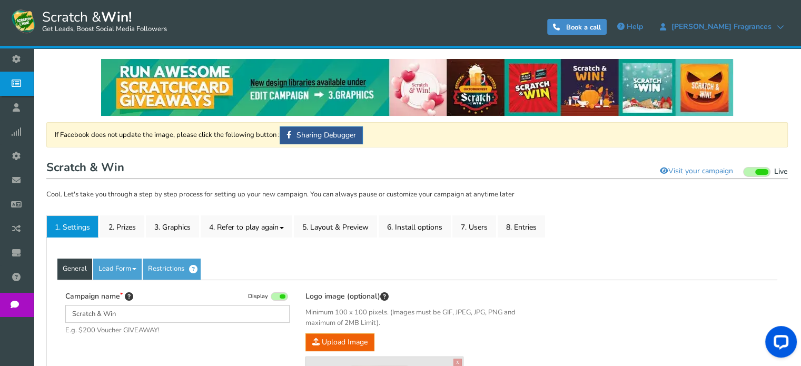
click at [0, 0] on span "Campaigns" at bounding box center [0, 0] width 0 height 0
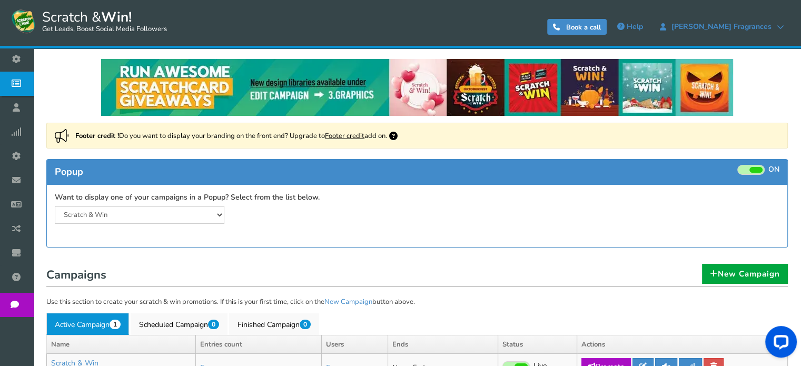
scroll to position [96, 0]
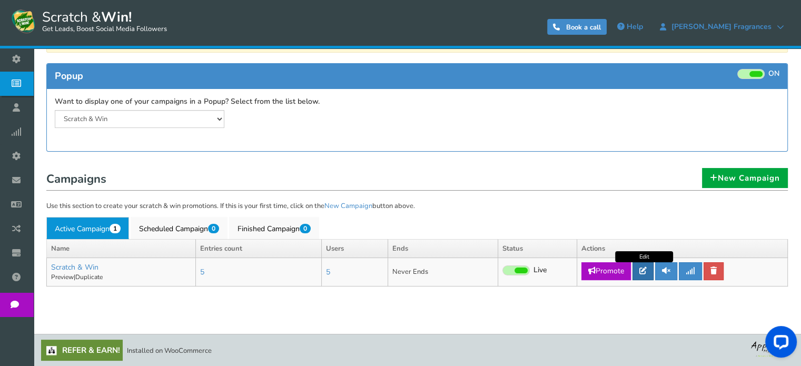
click at [648, 270] on link at bounding box center [643, 271] width 21 height 18
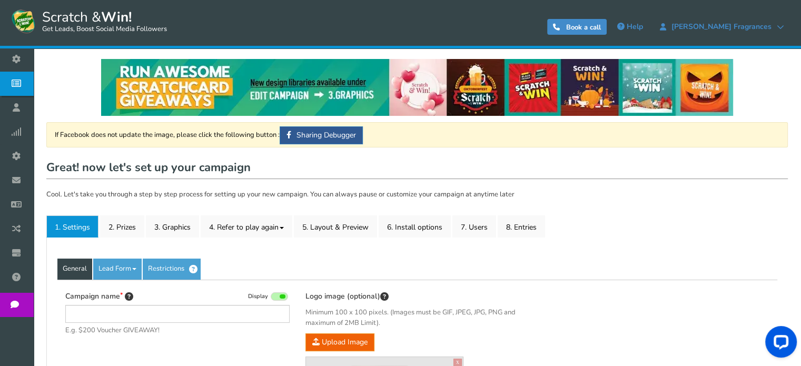
type input "Scratch & Win"
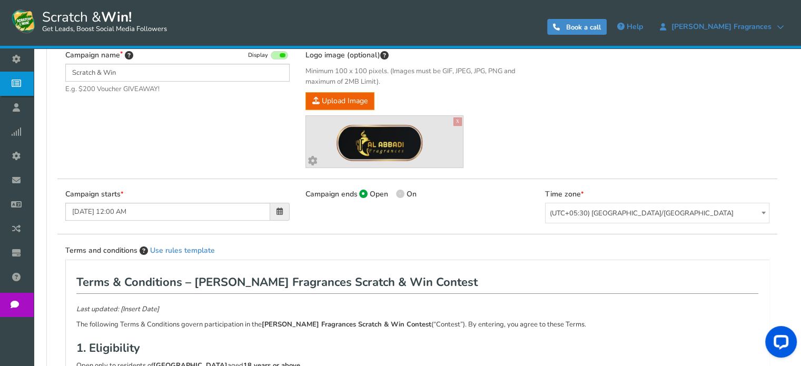
scroll to position [236, 0]
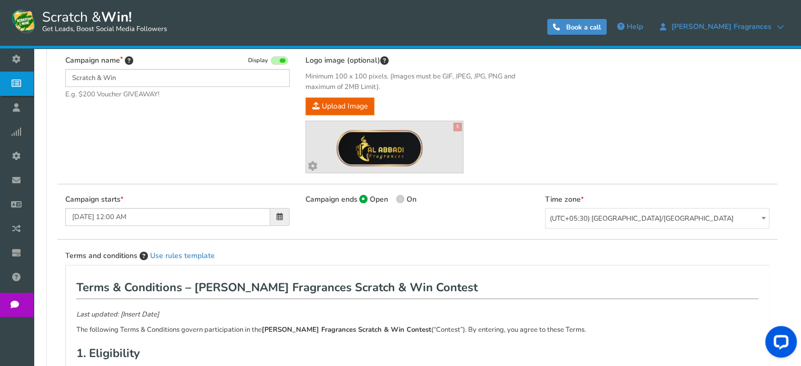
click at [401, 195] on span at bounding box center [400, 199] width 8 height 8
click at [401, 197] on input "On" at bounding box center [399, 200] width 7 height 7
radio input "true"
click at [364, 197] on span at bounding box center [363, 199] width 8 height 8
click at [364, 197] on input "Open" at bounding box center [362, 200] width 7 height 7
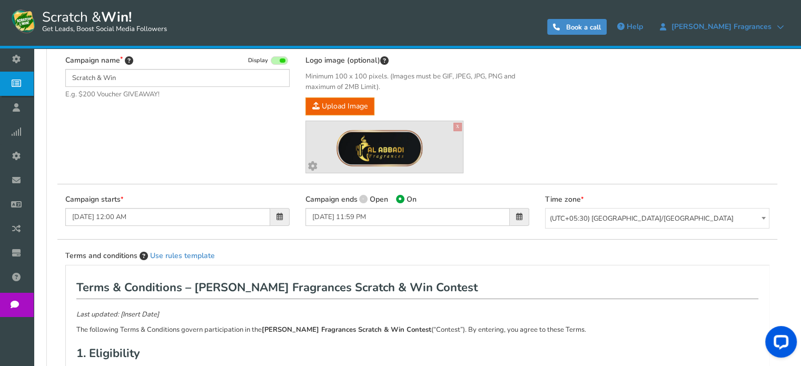
radio input "true"
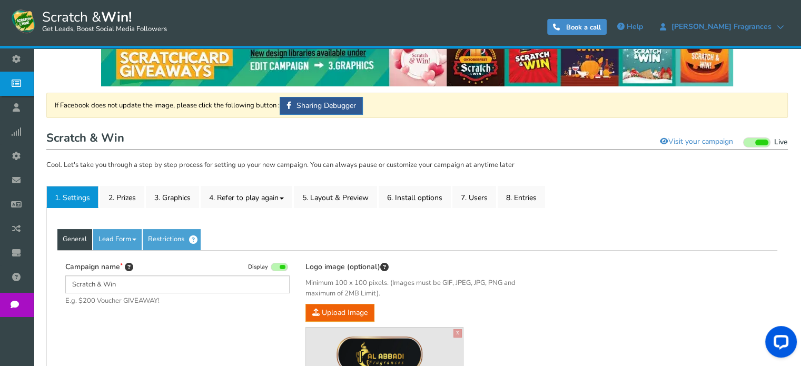
scroll to position [0, 0]
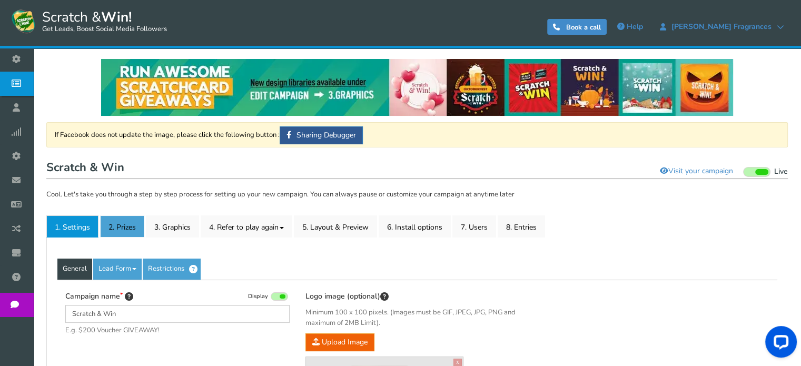
click at [118, 223] on link "2. Prizes" at bounding box center [122, 226] width 44 height 22
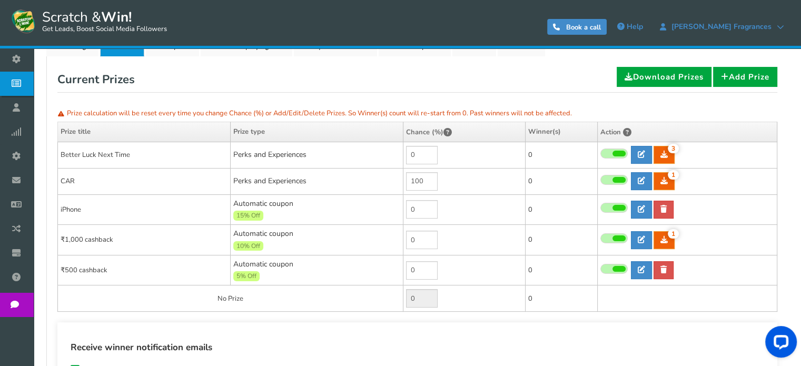
scroll to position [179, 0]
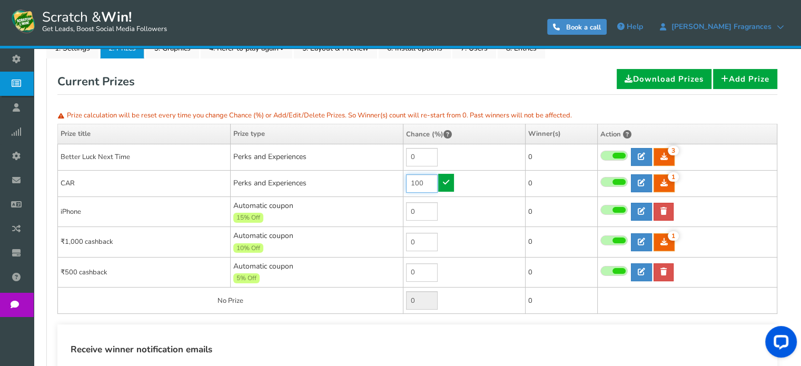
click at [425, 181] on input "100" at bounding box center [422, 183] width 32 height 18
type input "1"
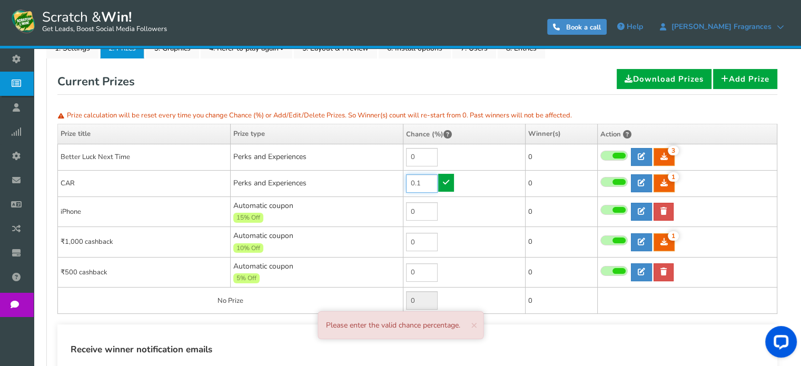
type input "0.1"
click at [444, 179] on icon at bounding box center [446, 182] width 6 height 7
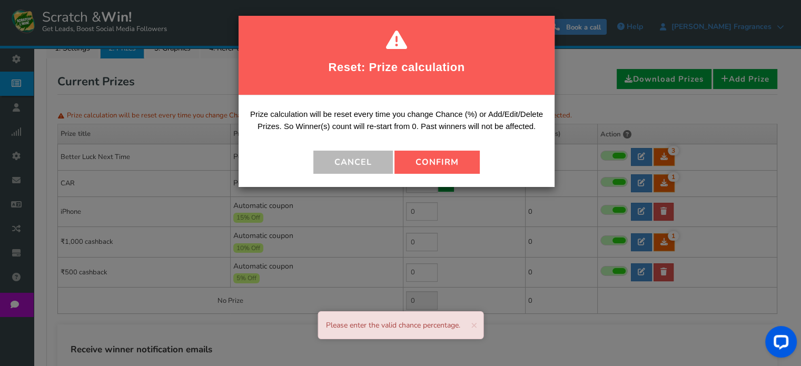
click at [449, 162] on button "Confirm" at bounding box center [436, 162] width 85 height 23
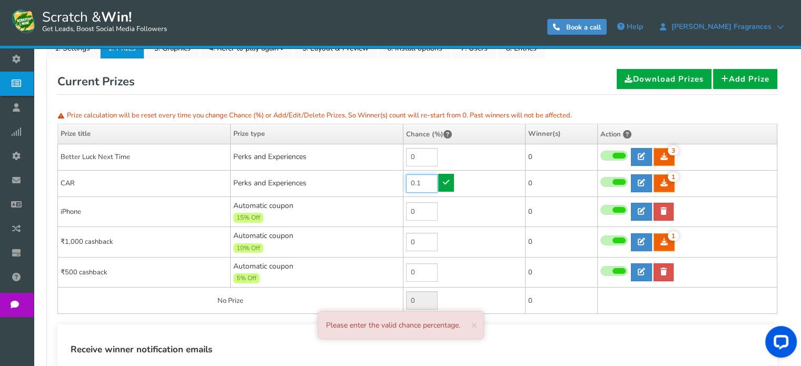
click at [428, 186] on input "0.1" at bounding box center [422, 183] width 32 height 18
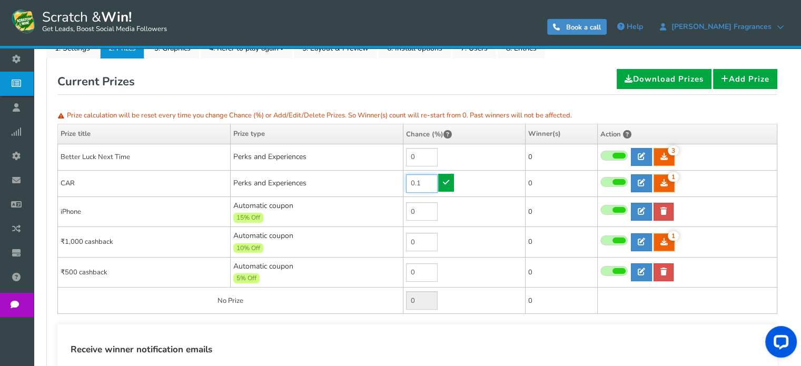
drag, startPoint x: 422, startPoint y: 180, endPoint x: 402, endPoint y: 179, distance: 20.0
click at [402, 179] on tr "CAR Perks and Experiences 0.1 1 1 0 Reward Time" at bounding box center [417, 183] width 719 height 26
click at [416, 155] on input "0" at bounding box center [422, 157] width 32 height 18
type input "7"
type input "8"
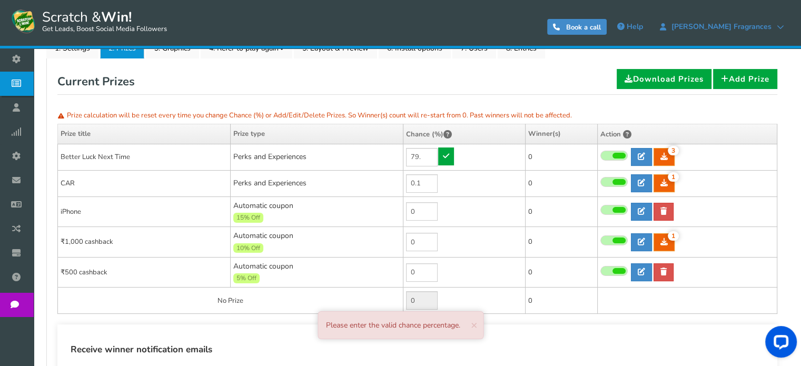
click at [449, 155] on link at bounding box center [446, 156] width 16 height 18
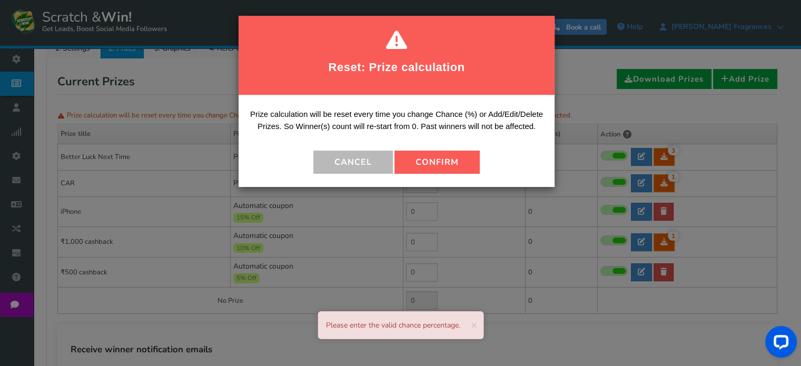
click at [447, 160] on button "Confirm" at bounding box center [436, 162] width 85 height 23
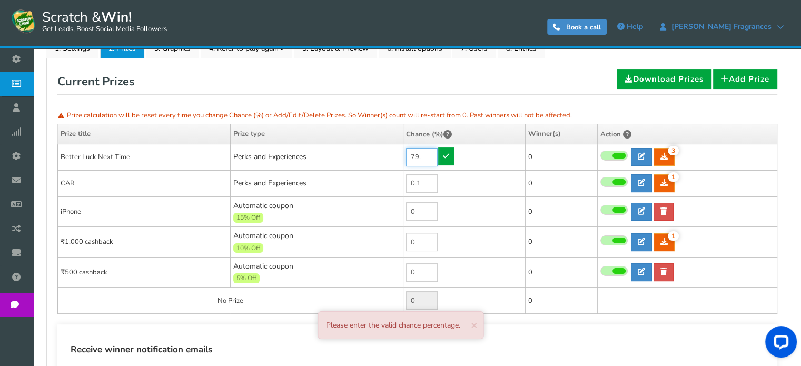
click at [430, 155] on input "79." at bounding box center [422, 157] width 32 height 18
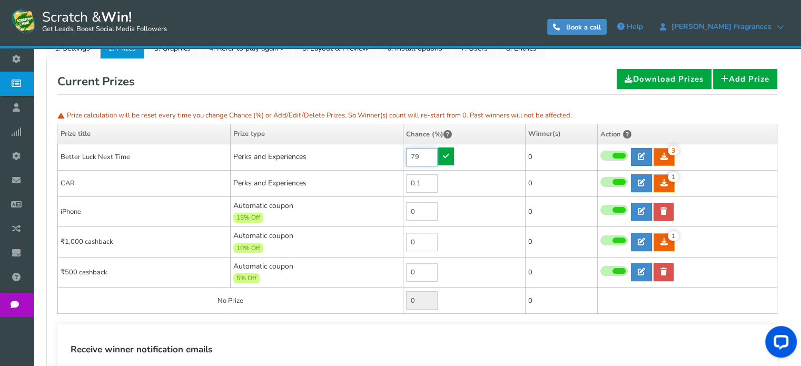
type input "79"
click at [448, 156] on icon at bounding box center [446, 155] width 6 height 7
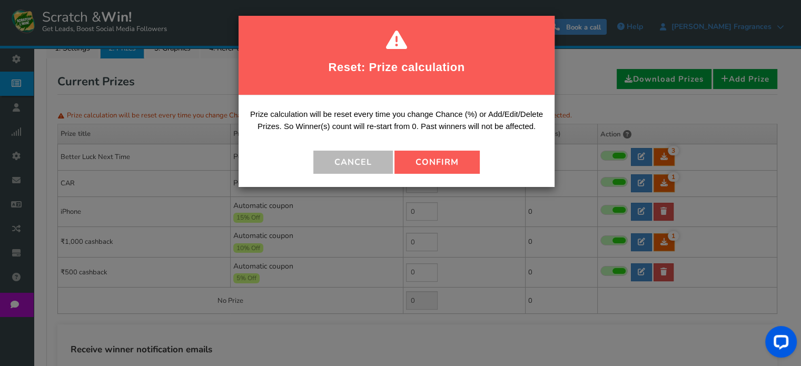
click at [441, 158] on button "Confirm" at bounding box center [436, 162] width 85 height 23
type input "21"
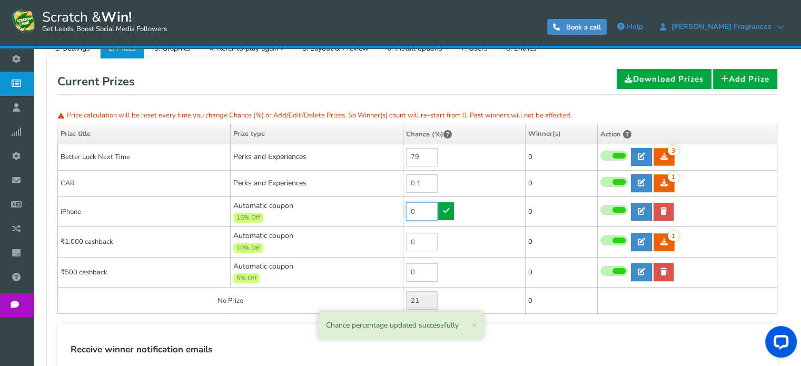
click at [421, 210] on input "0" at bounding box center [422, 211] width 32 height 18
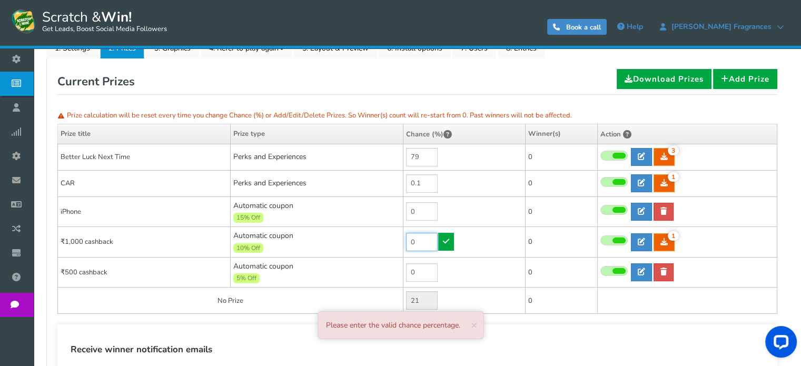
click at [424, 239] on input "0" at bounding box center [422, 242] width 32 height 18
click at [428, 209] on input "0" at bounding box center [422, 211] width 32 height 18
click at [443, 214] on td "0.3" at bounding box center [464, 211] width 122 height 31
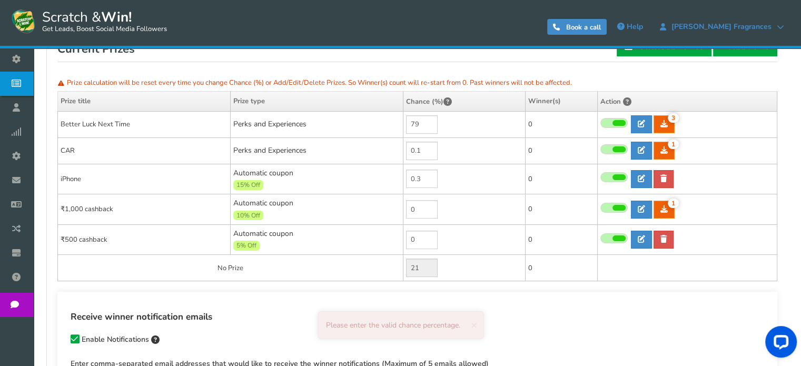
scroll to position [205, 0]
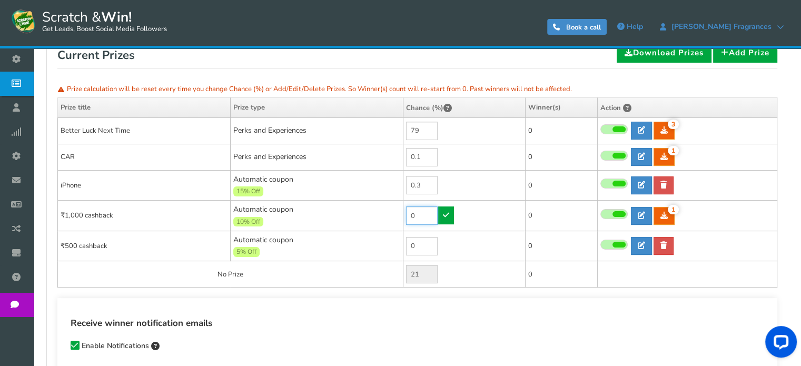
type input "0"
click at [424, 213] on input "0" at bounding box center [422, 215] width 32 height 18
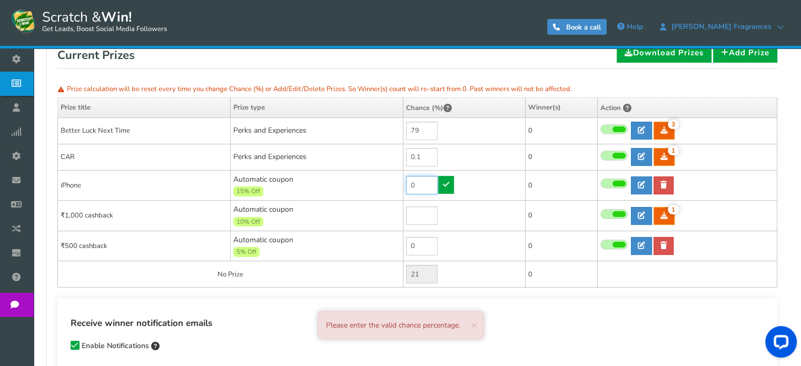
type input "0"
click at [418, 179] on input "0" at bounding box center [422, 185] width 32 height 18
click at [449, 183] on td "0.3" at bounding box center [464, 185] width 122 height 31
type input "0"
click at [424, 218] on input "0" at bounding box center [422, 215] width 32 height 18
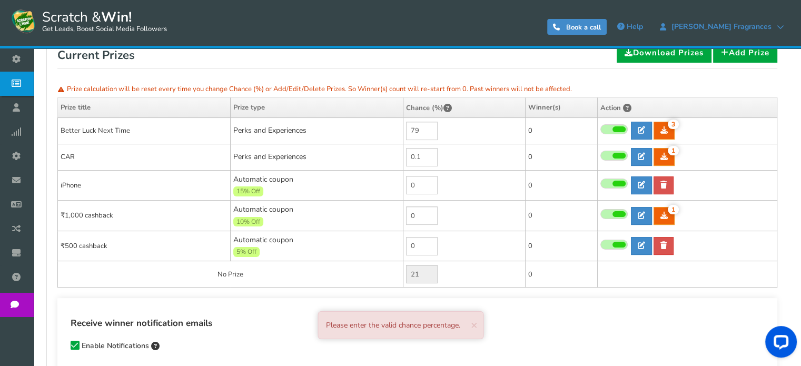
click at [434, 174] on td "0" at bounding box center [464, 185] width 122 height 31
click at [419, 186] on input "0" at bounding box center [422, 185] width 32 height 18
click at [426, 161] on input "0.1" at bounding box center [422, 157] width 32 height 18
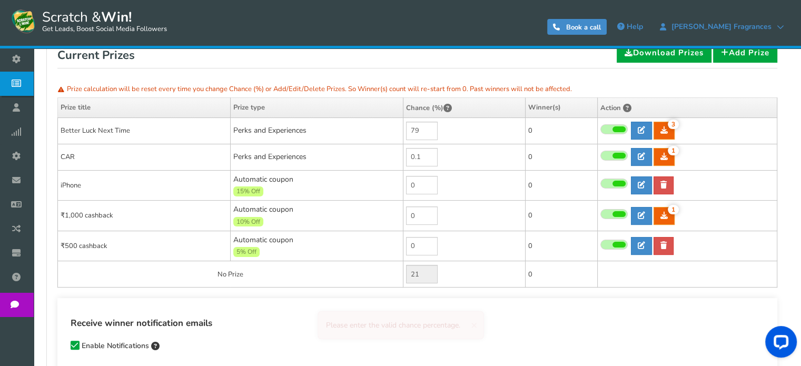
click at [467, 189] on td "0" at bounding box center [464, 185] width 122 height 31
click at [421, 184] on input "0" at bounding box center [422, 185] width 32 height 18
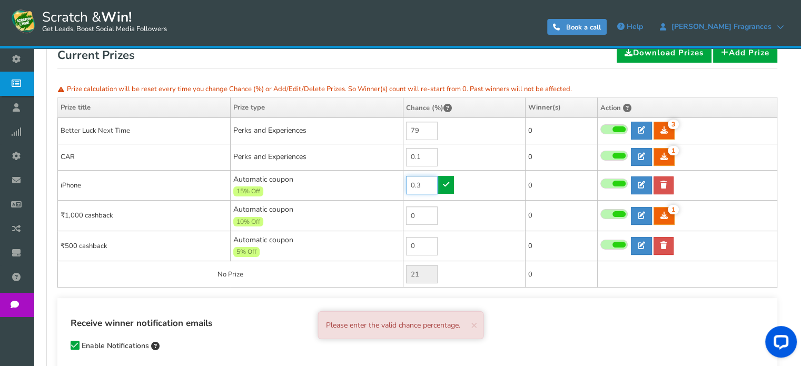
type input "0.3"
click at [445, 185] on icon at bounding box center [446, 184] width 6 height 7
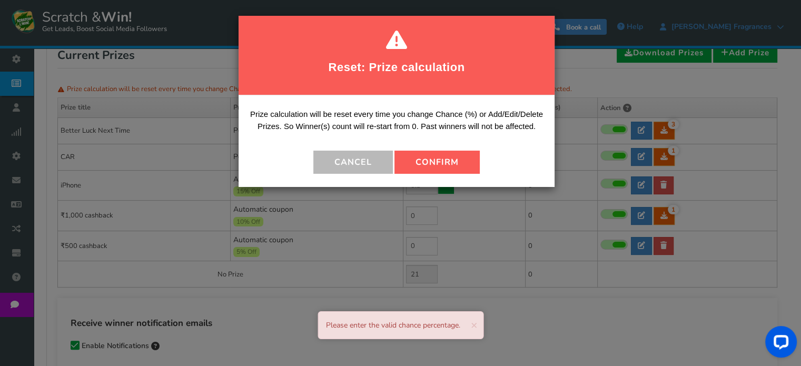
click at [449, 160] on button "Confirm" at bounding box center [436, 162] width 85 height 23
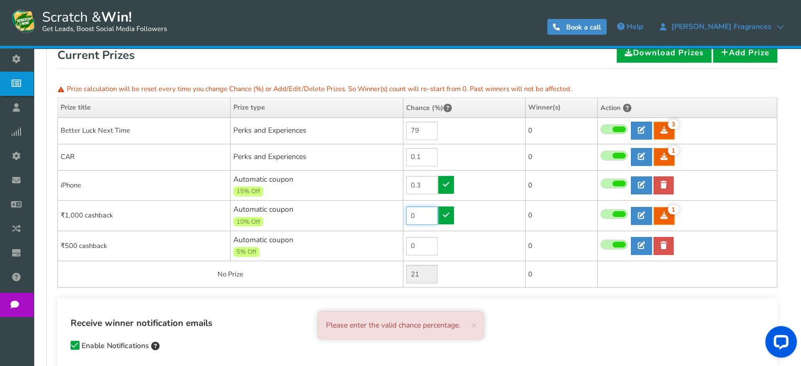
click at [424, 213] on input "0" at bounding box center [422, 215] width 32 height 18
click at [460, 234] on td "0" at bounding box center [464, 246] width 122 height 31
click at [470, 180] on td "0.3" at bounding box center [464, 185] width 122 height 31
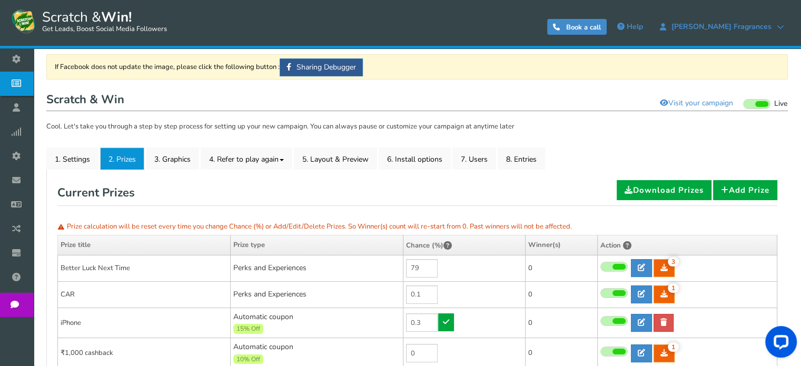
scroll to position [69, 0]
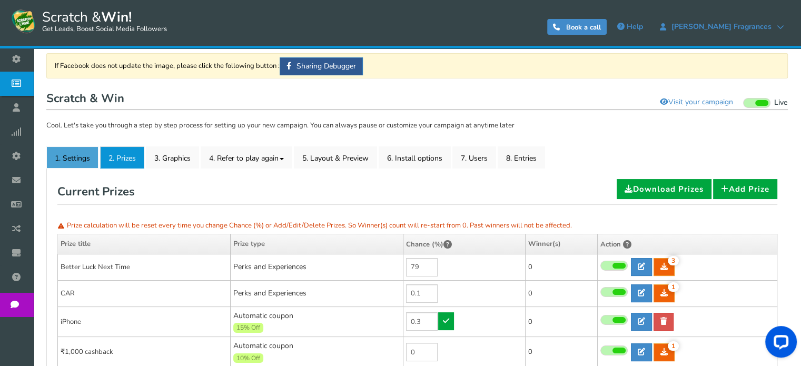
click at [85, 157] on link "1. Settings" at bounding box center [72, 157] width 52 height 22
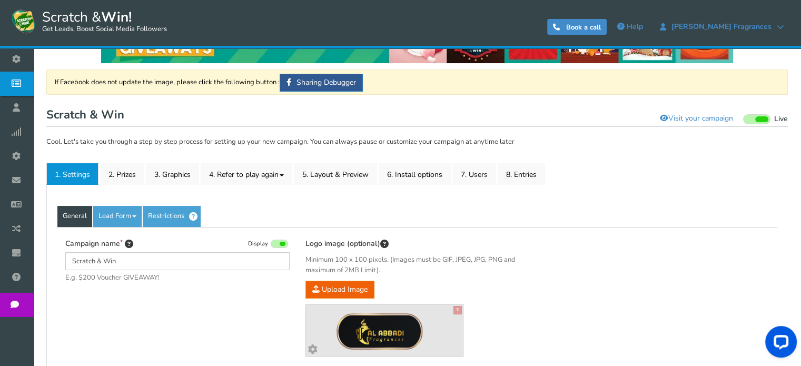
scroll to position [41, 0]
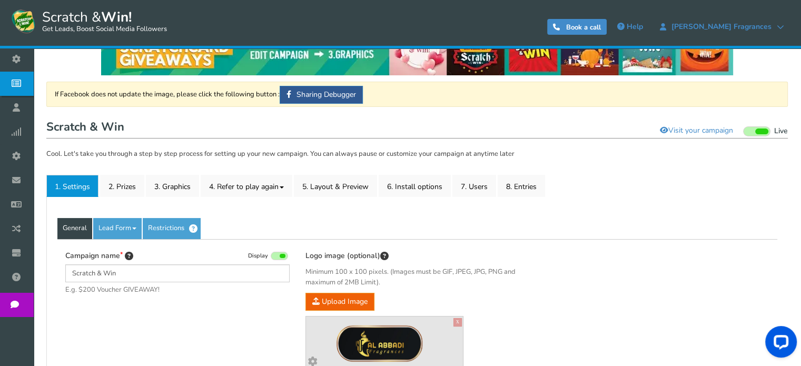
click at [38, 149] on link "Widget" at bounding box center [19, 156] width 38 height 24
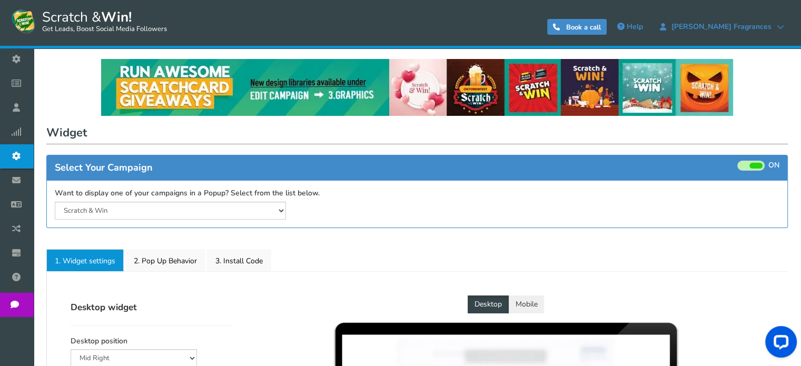
select select "mid-bottom-bar"
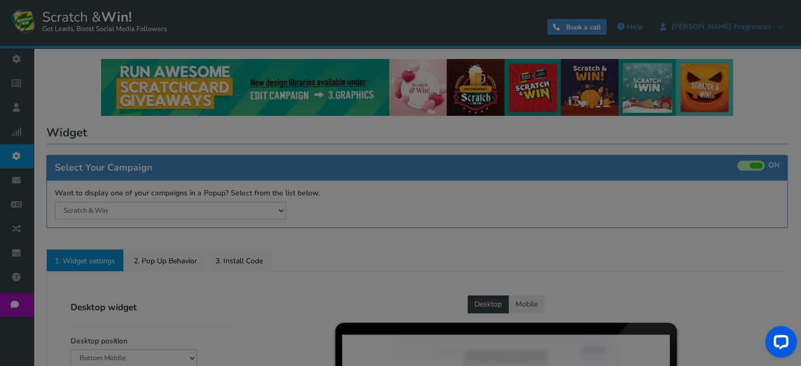
radio input "true"
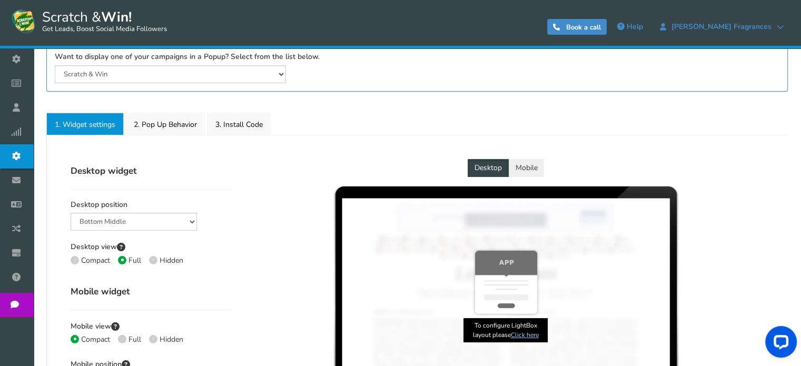
scroll to position [140, 0]
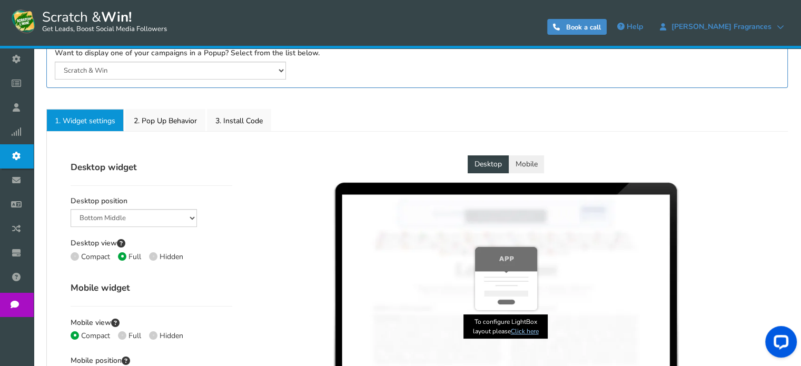
click at [38, 92] on link "Campaigns" at bounding box center [19, 84] width 38 height 24
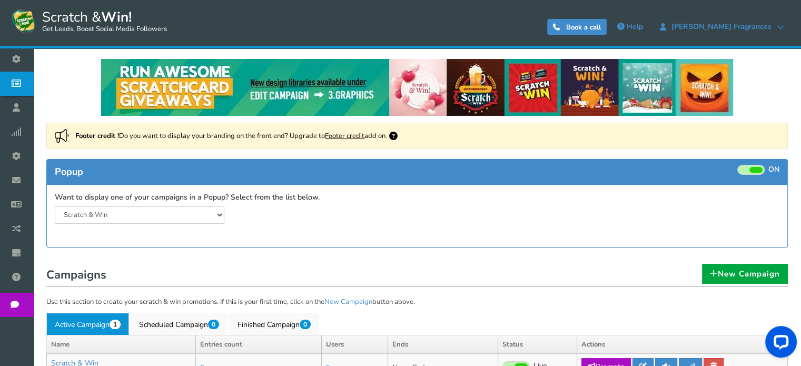
scroll to position [96, 0]
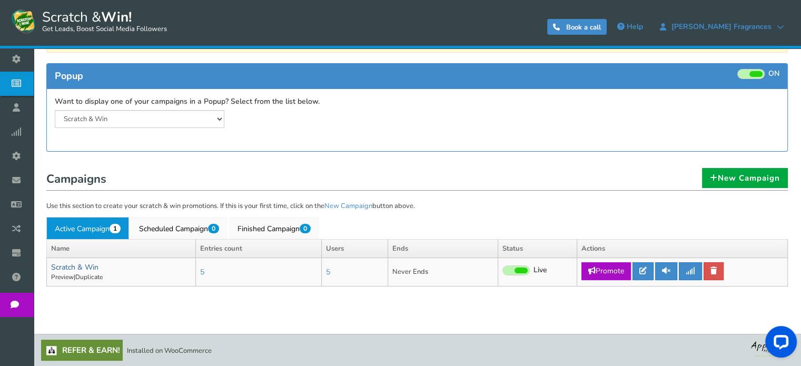
click at [86, 265] on link "Scratch & Win" at bounding box center [74, 267] width 47 height 10
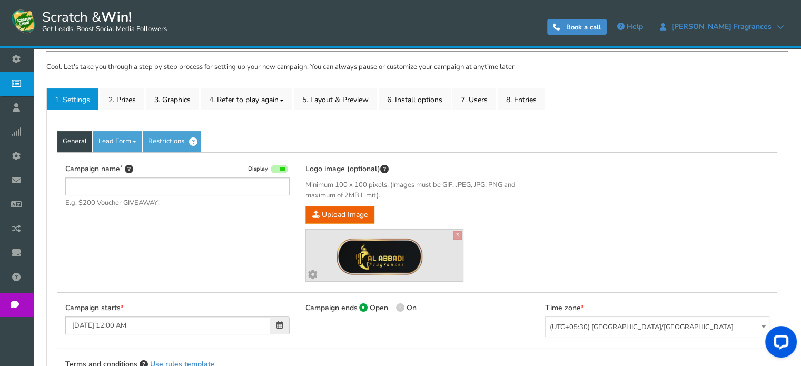
type input "Scratch & Win"
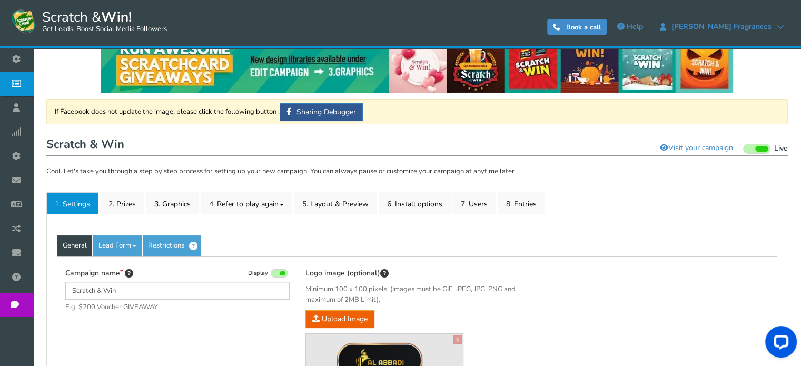
scroll to position [18, 0]
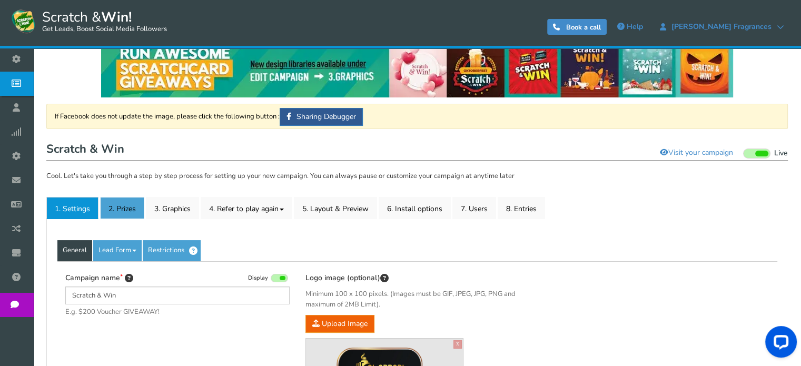
click at [130, 215] on link "2. Prizes" at bounding box center [122, 208] width 44 height 22
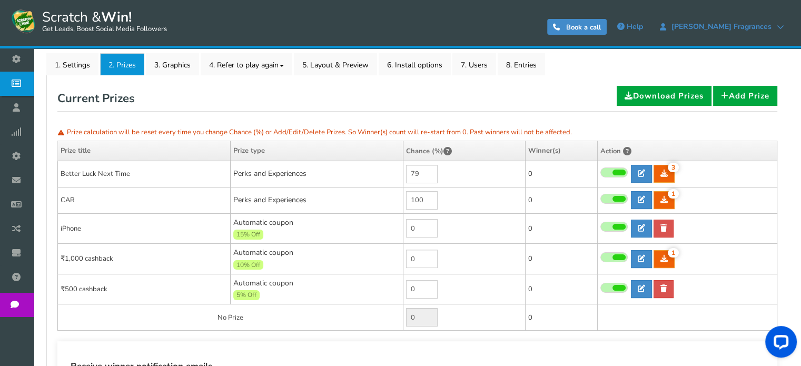
scroll to position [164, 0]
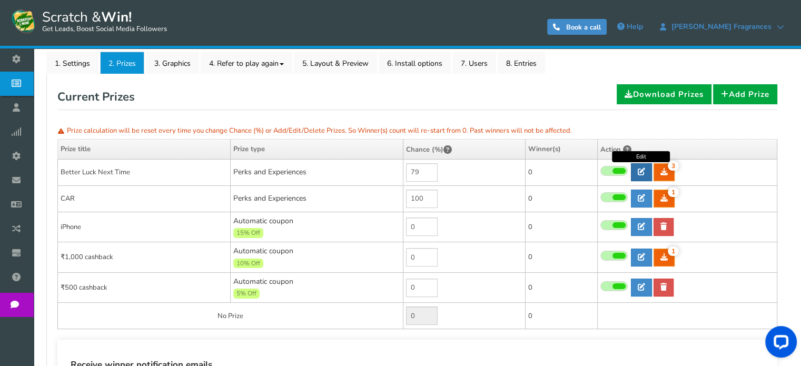
click at [645, 167] on link at bounding box center [641, 172] width 21 height 18
type input "Better Luck Next Time"
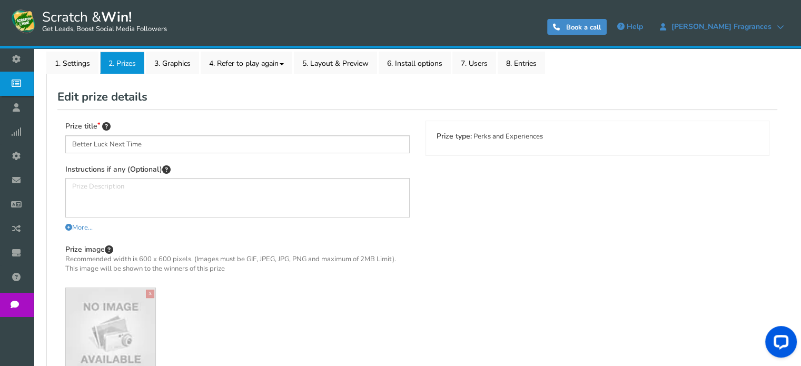
click at [481, 134] on div "Prize type and Coupon value cannot be edited once a prize is won by a user" at bounding box center [597, 138] width 343 height 34
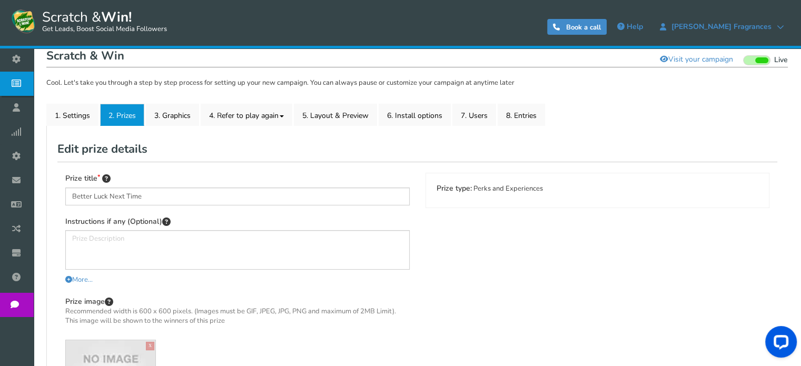
scroll to position [115, 0]
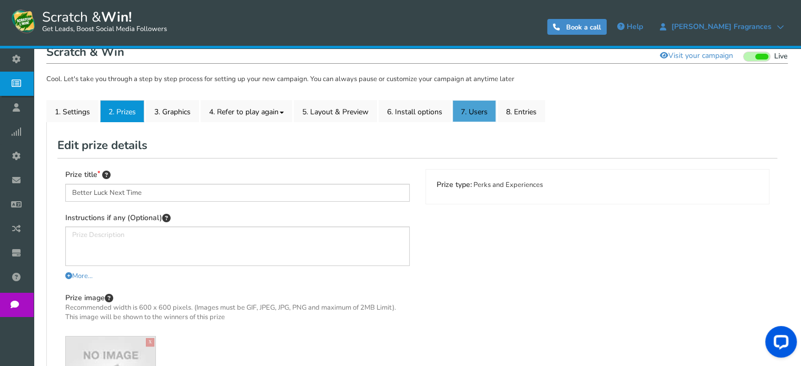
click at [487, 115] on link "7. Users" at bounding box center [474, 111] width 44 height 22
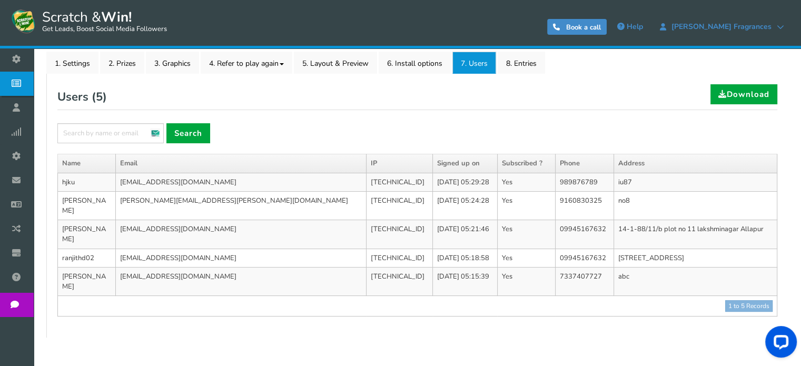
scroll to position [162, 0]
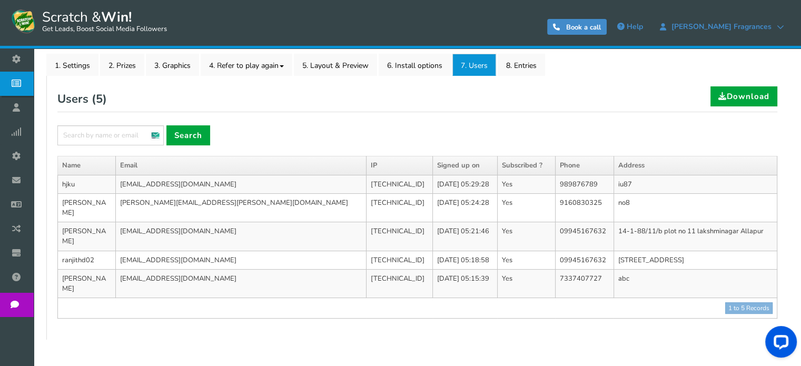
click at [367, 183] on td "[TECHNICAL_ID]" at bounding box center [400, 184] width 66 height 19
drag, startPoint x: 240, startPoint y: 185, endPoint x: 297, endPoint y: 261, distance: 94.8
click at [297, 261] on tbody "hjku [EMAIL_ADDRESS][DOMAIN_NAME] [TECHNICAL_ID] [DATE] 05:29:28 Yes 989876789 …" at bounding box center [417, 247] width 719 height 144
click at [367, 270] on td "[TECHNICAL_ID]" at bounding box center [400, 284] width 66 height 28
click at [497, 187] on td "Yes" at bounding box center [526, 184] width 58 height 19
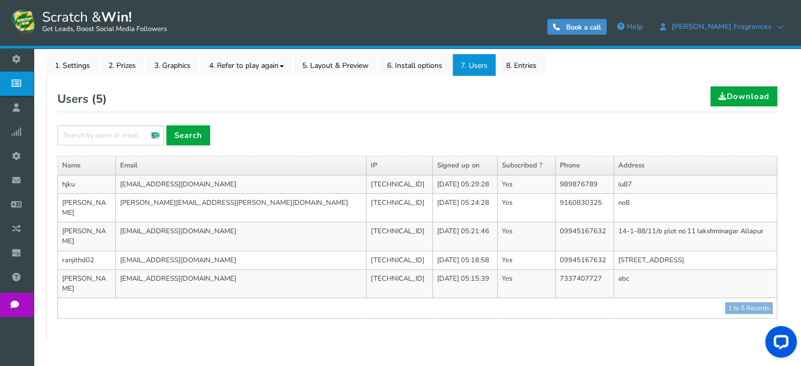
click at [497, 187] on td "Yes" at bounding box center [526, 184] width 58 height 19
click at [411, 63] on link "6. Install options New" at bounding box center [415, 65] width 72 height 22
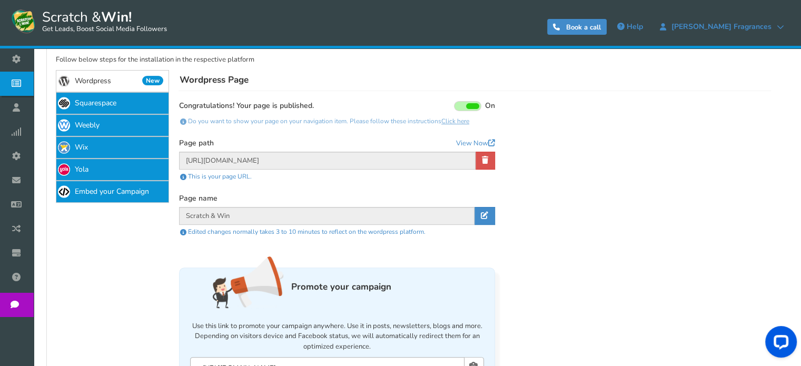
scroll to position [224, 0]
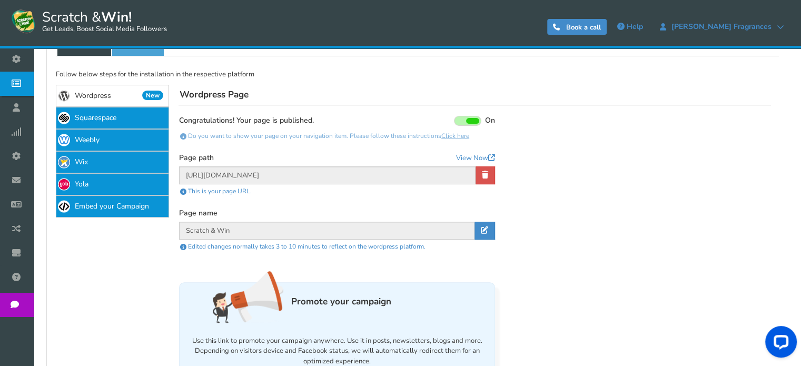
click at [468, 118] on span at bounding box center [472, 121] width 13 height 6
click at [0, 0] on input "On Off" at bounding box center [0, 0] width 0 height 0
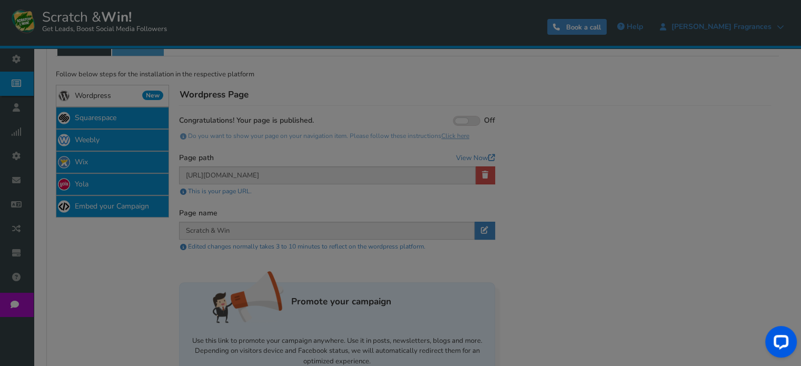
scroll to position [219, 0]
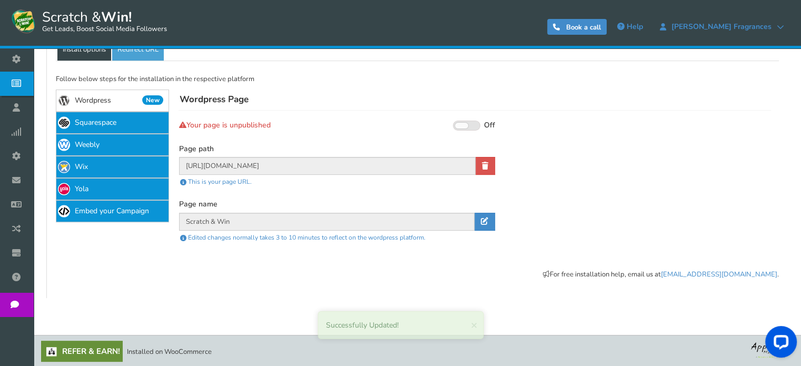
click at [474, 122] on span at bounding box center [466, 126] width 27 height 10
click at [0, 0] on input "On Off" at bounding box center [0, 0] width 0 height 0
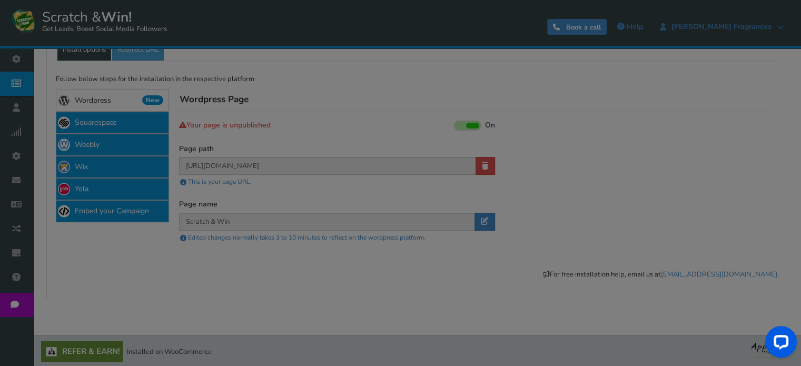
scroll to position [224, 0]
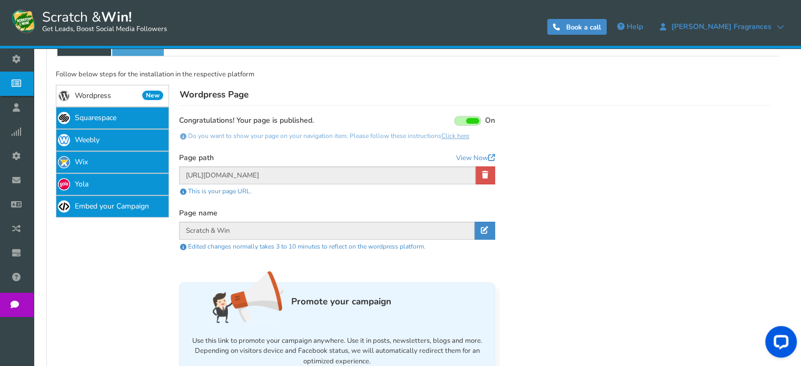
click at [454, 136] on link "Click here" at bounding box center [455, 136] width 28 height 8
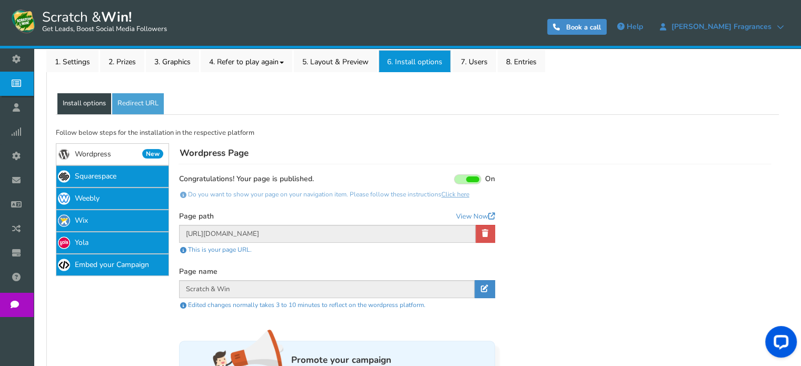
scroll to position [137, 0]
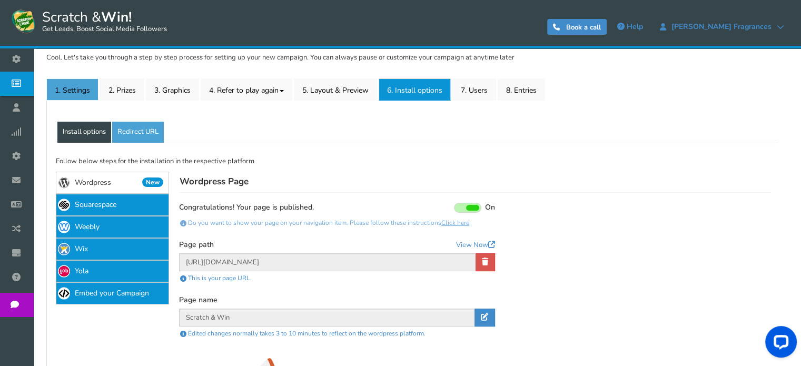
click at [97, 91] on link "1. Settings" at bounding box center [72, 89] width 52 height 22
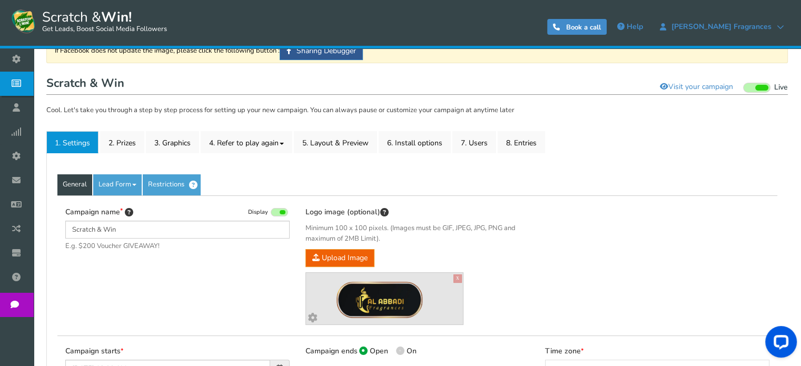
scroll to position [81, 0]
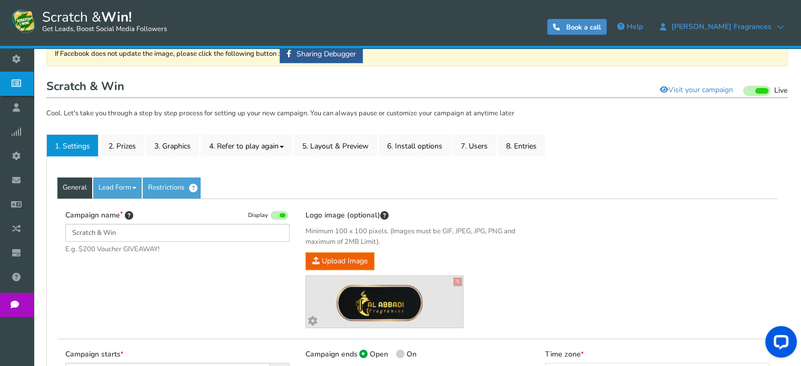
click at [183, 186] on link "Restrictions" at bounding box center [172, 187] width 58 height 21
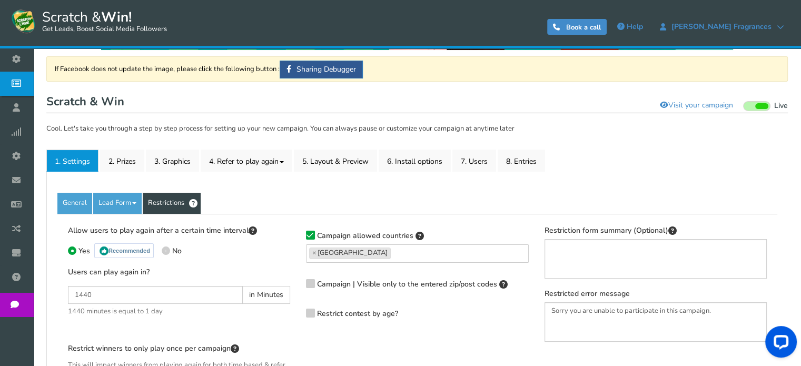
scroll to position [64, 0]
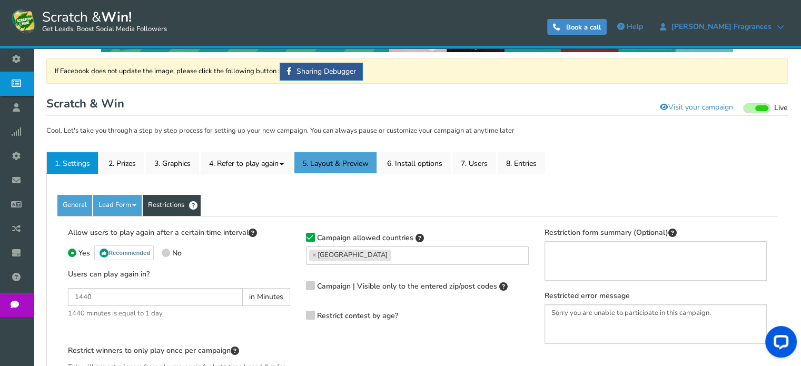
click at [361, 162] on link "5. Layout & Preview" at bounding box center [335, 163] width 83 height 22
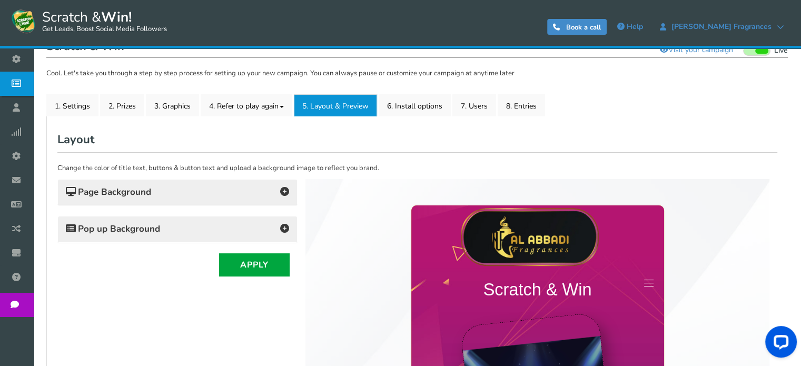
scroll to position [121, 0]
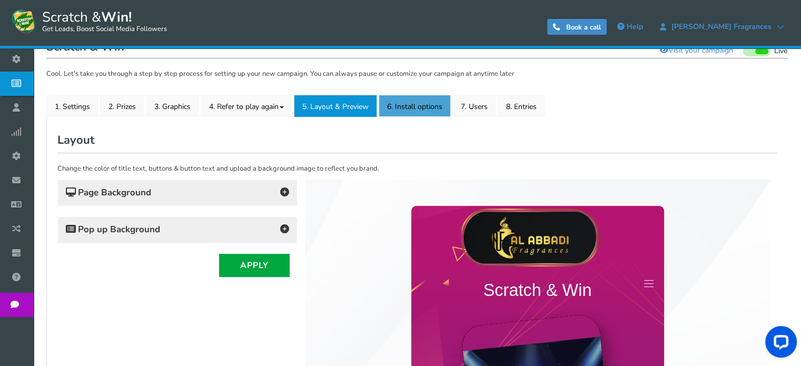
click at [420, 104] on link "6. Install options New" at bounding box center [415, 106] width 72 height 22
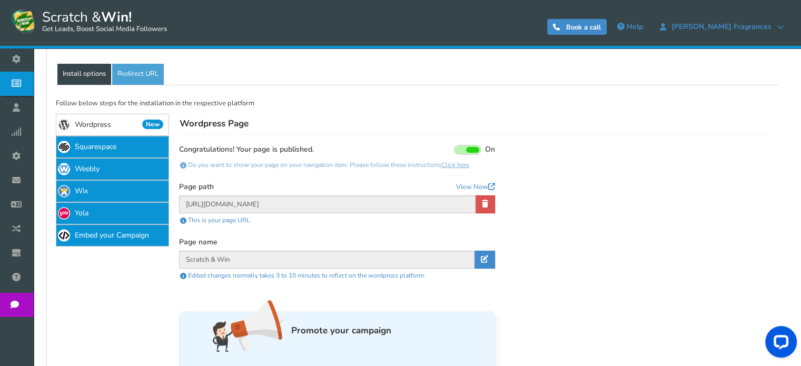
scroll to position [211, 0]
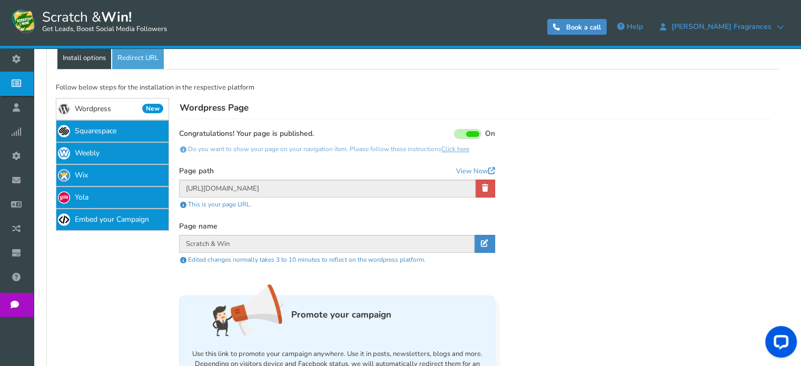
click at [471, 132] on span at bounding box center [472, 134] width 13 height 6
click at [0, 0] on input "On Off" at bounding box center [0, 0] width 0 height 0
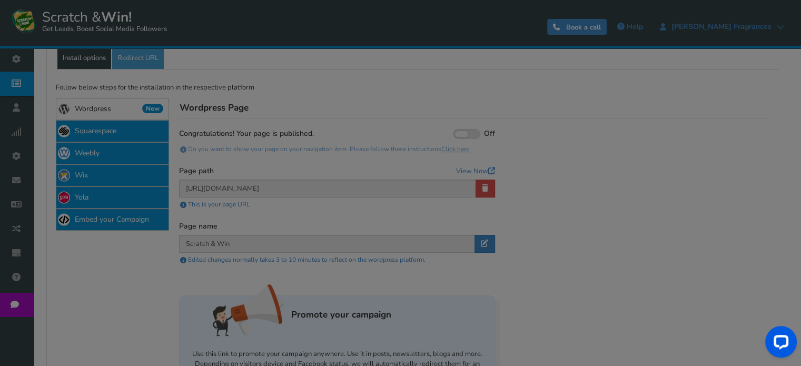
type input "[URL][DOMAIN_NAME]"
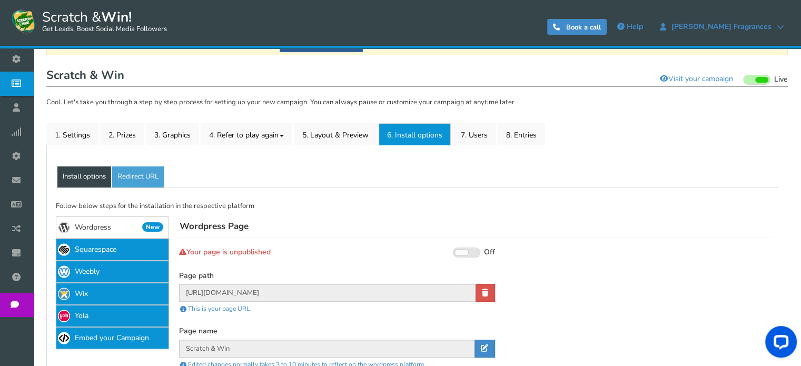
scroll to position [94, 0]
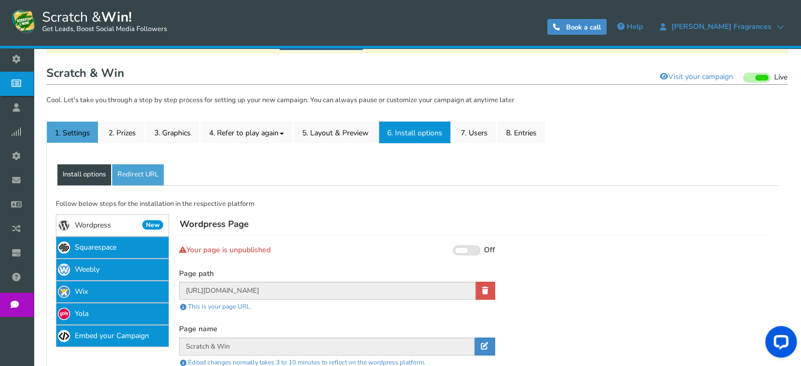
click at [90, 135] on link "1. Settings" at bounding box center [72, 132] width 52 height 22
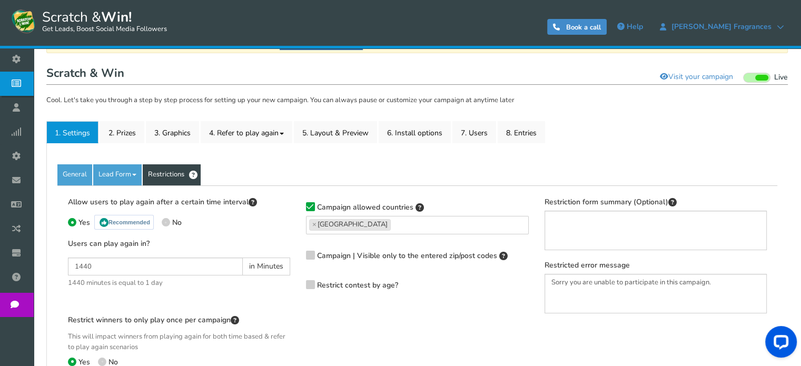
click at [75, 173] on link "General" at bounding box center [74, 174] width 35 height 21
